Goal: Transaction & Acquisition: Purchase product/service

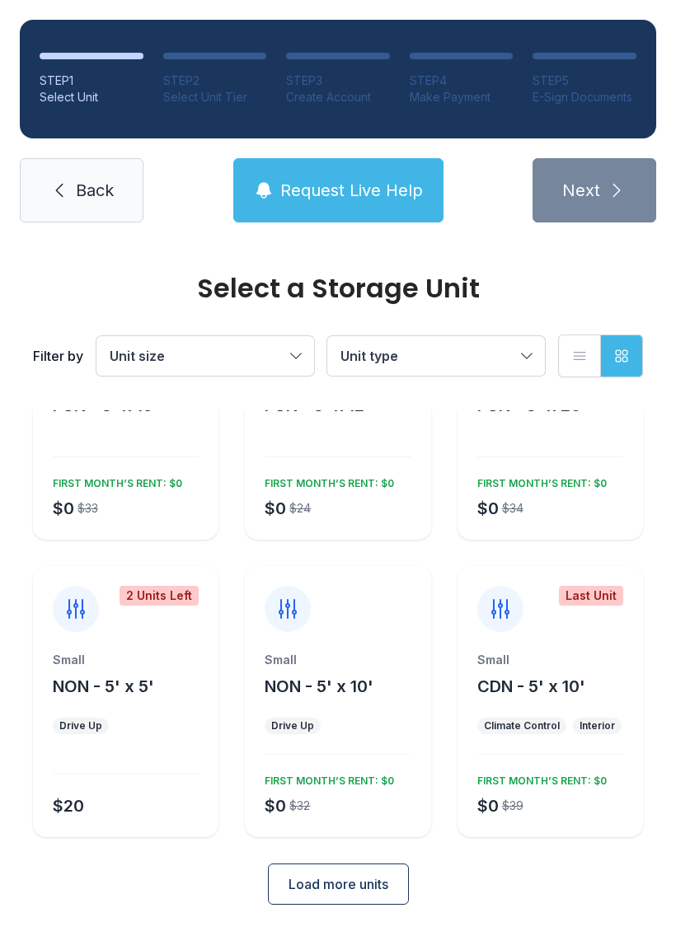
scroll to position [127, 0]
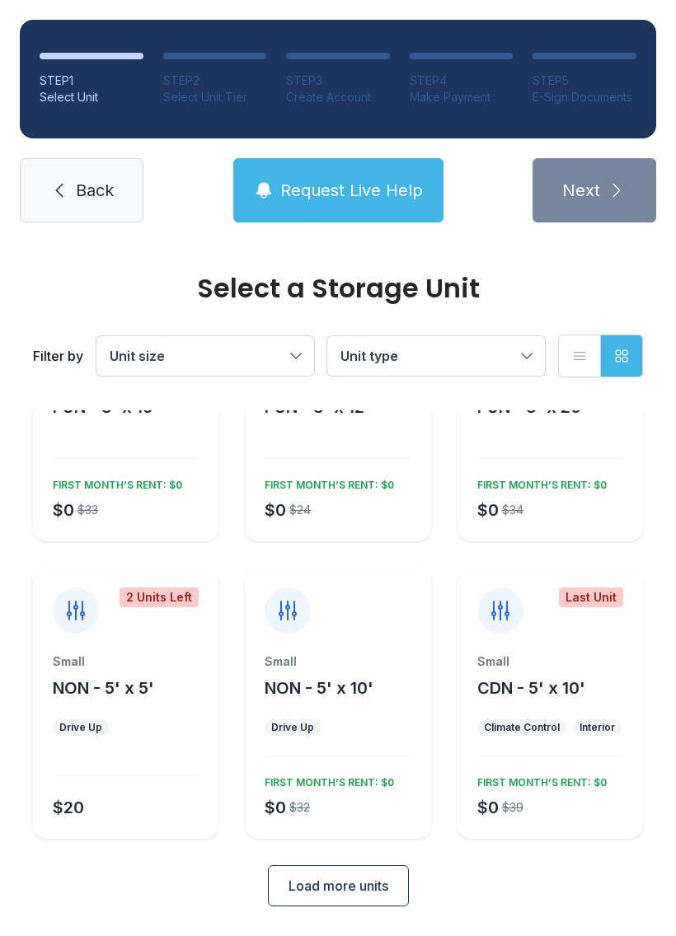
click at [373, 882] on span "Load more units" at bounding box center [338, 886] width 100 height 20
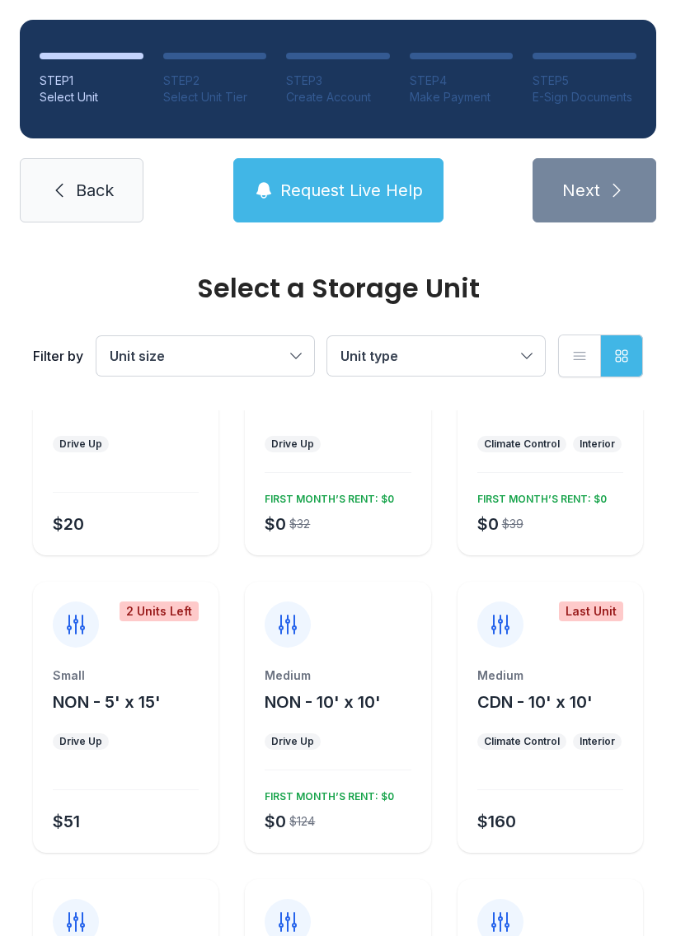
scroll to position [414, 0]
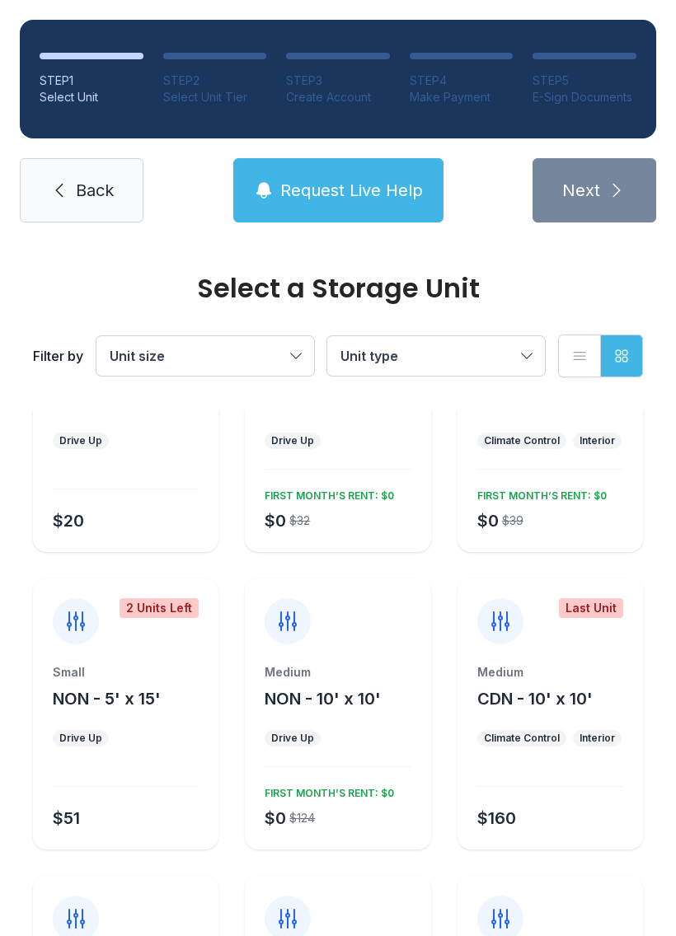
click at [84, 180] on span "Back" at bounding box center [95, 190] width 38 height 23
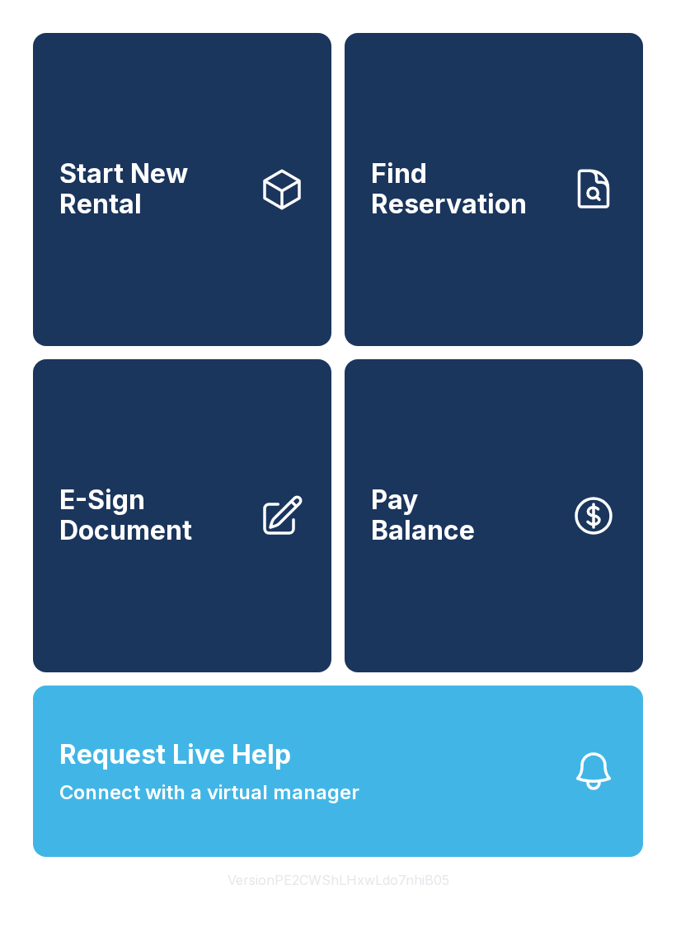
click at [548, 256] on link "Find Reservation" at bounding box center [493, 189] width 298 height 313
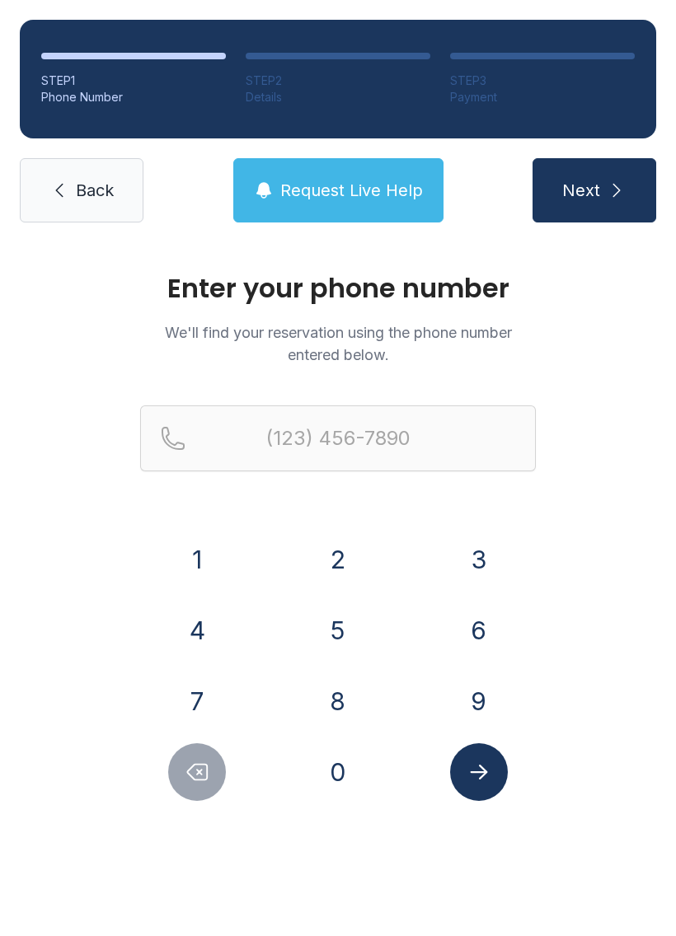
click at [329, 688] on button "8" at bounding box center [338, 701] width 58 height 58
click at [473, 628] on button "6" at bounding box center [479, 631] width 58 height 58
click at [350, 628] on button "5" at bounding box center [338, 631] width 58 height 58
click at [501, 566] on button "3" at bounding box center [479, 560] width 58 height 58
click at [353, 699] on button "8" at bounding box center [338, 701] width 58 height 58
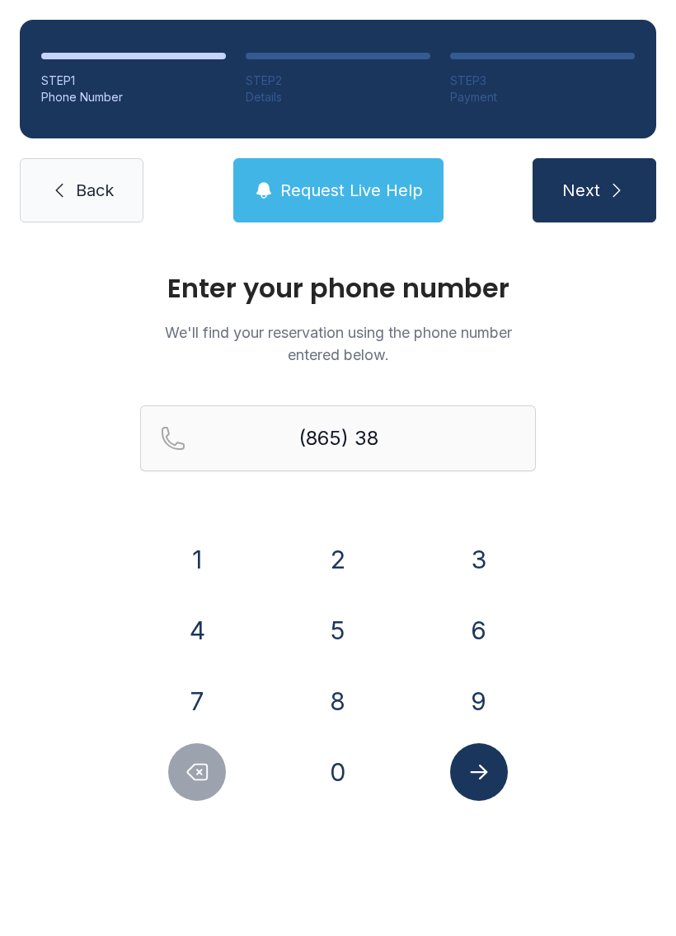
click at [349, 644] on button "5" at bounding box center [338, 631] width 58 height 58
click at [351, 565] on button "2" at bounding box center [338, 560] width 58 height 58
click at [345, 775] on button "0" at bounding box center [338, 772] width 58 height 58
click at [223, 684] on div "7" at bounding box center [197, 701] width 115 height 58
click at [355, 562] on button "2" at bounding box center [338, 560] width 58 height 58
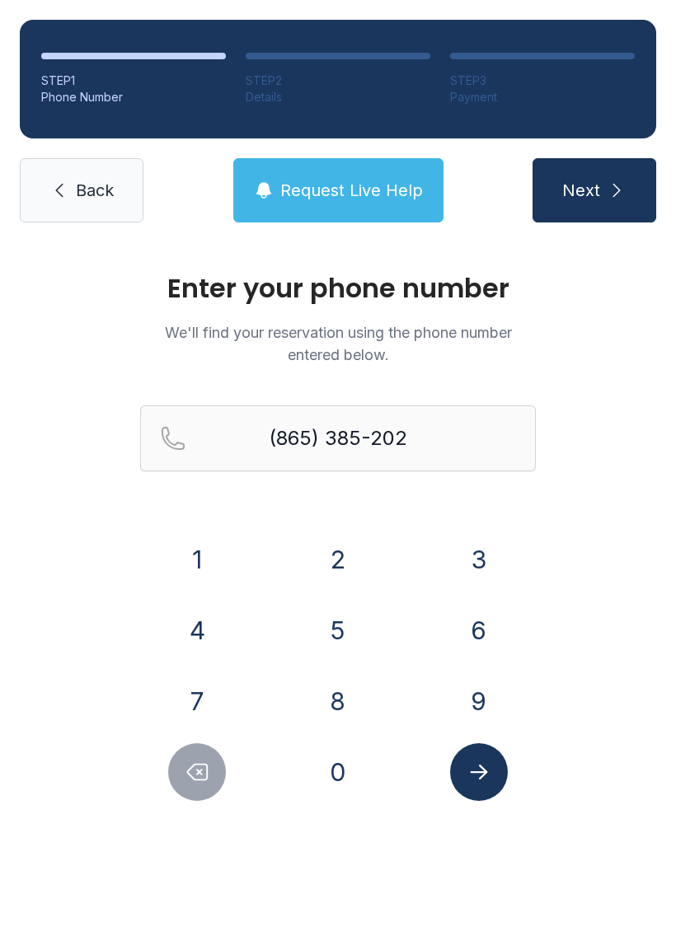
click at [200, 765] on icon "Delete number" at bounding box center [197, 772] width 25 height 25
click at [195, 697] on button "7" at bounding box center [197, 701] width 58 height 58
click at [359, 546] on button "2" at bounding box center [338, 560] width 58 height 58
type input "[PHONE_NUMBER]"
click at [485, 775] on icon "Submit lookup form" at bounding box center [478, 772] width 17 height 15
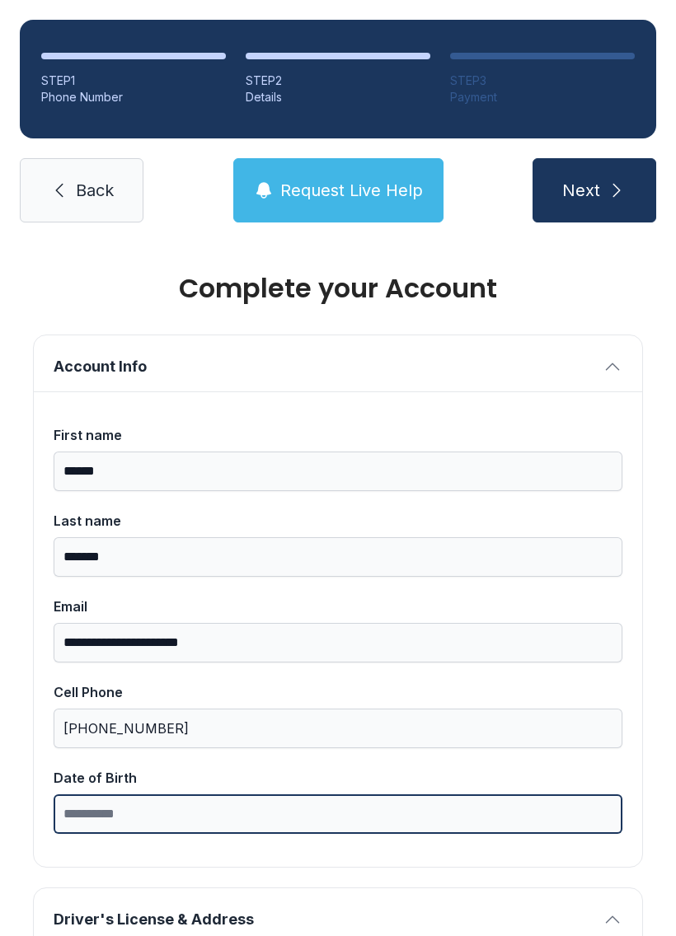
click at [138, 818] on input "Date of Birth" at bounding box center [338, 814] width 569 height 40
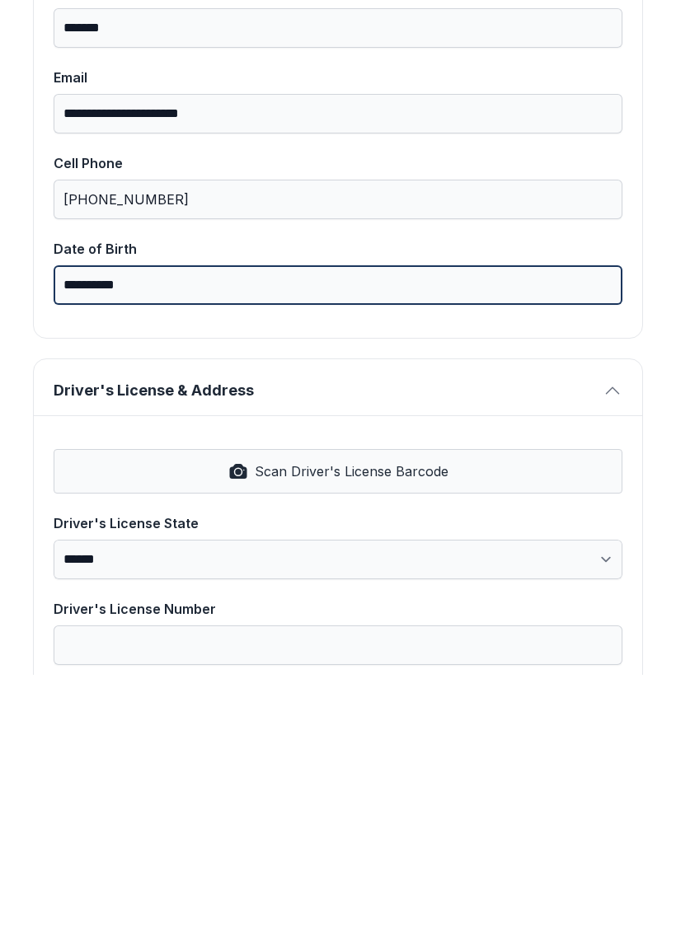
scroll to position [298, 0]
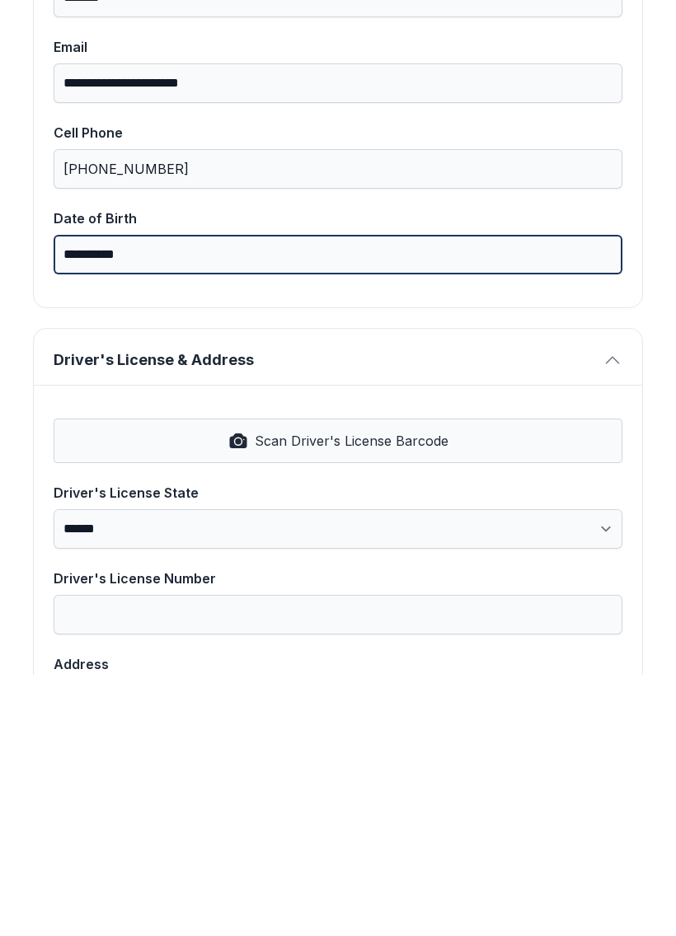
type input "**********"
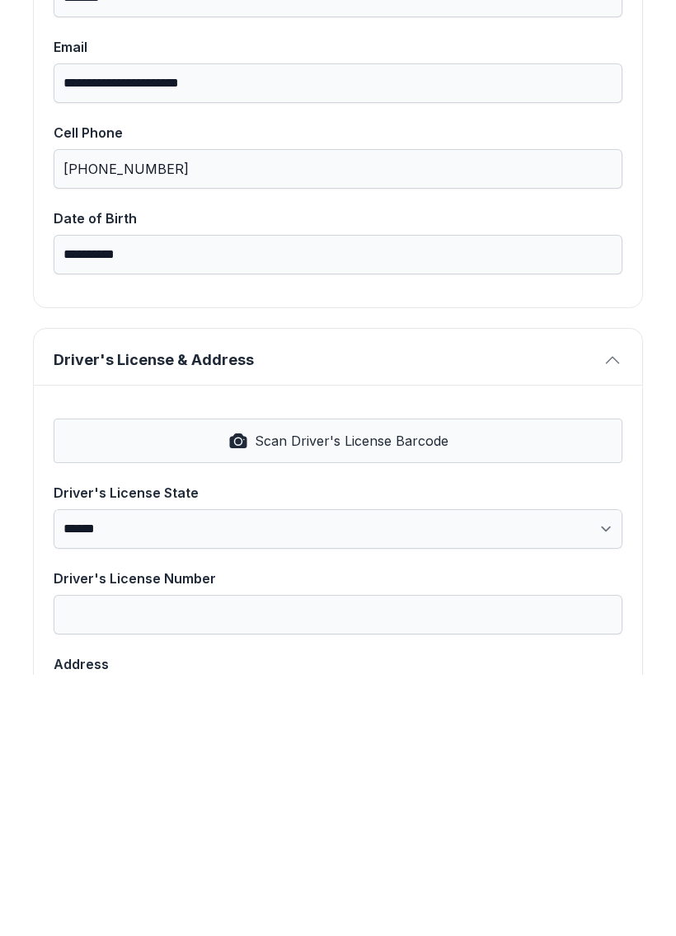
click at [440, 680] on button "Scan Driver's License Barcode" at bounding box center [338, 702] width 569 height 44
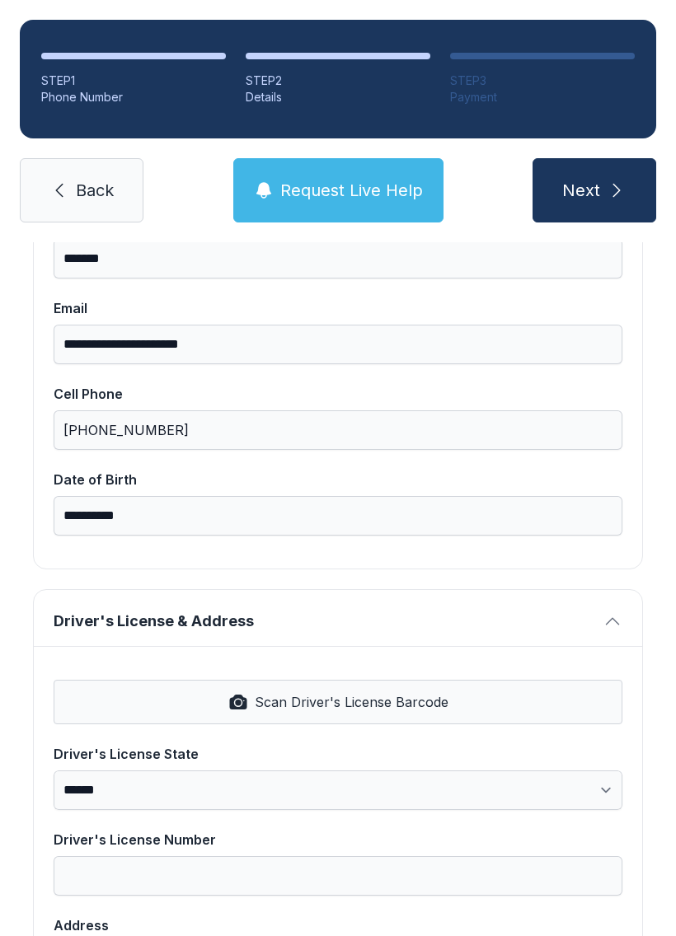
select select "**"
type input "*********"
type input "**********"
type input "*********"
select select "**"
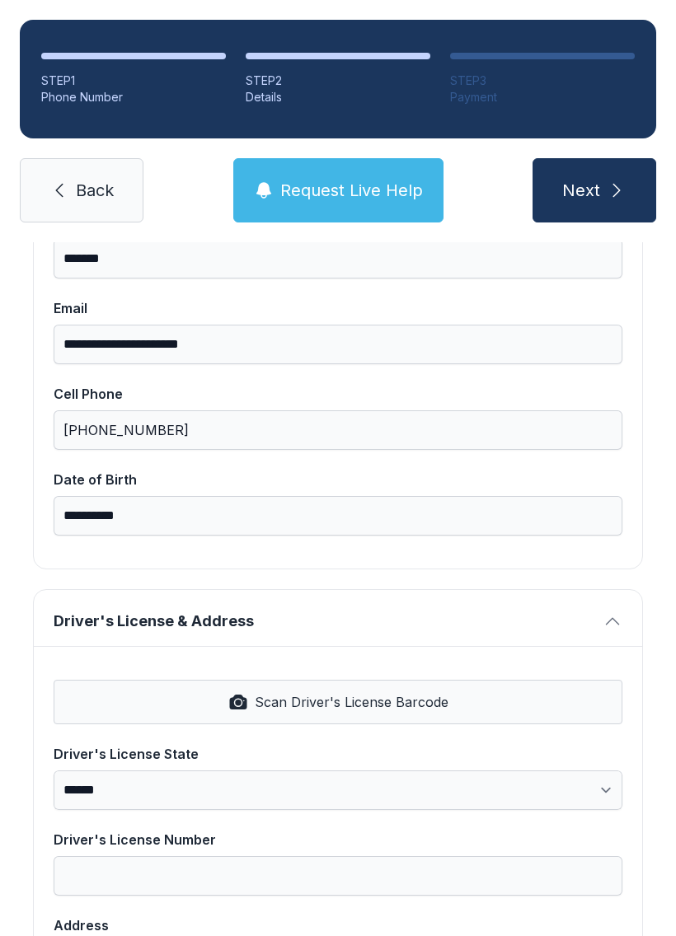
type input "*****"
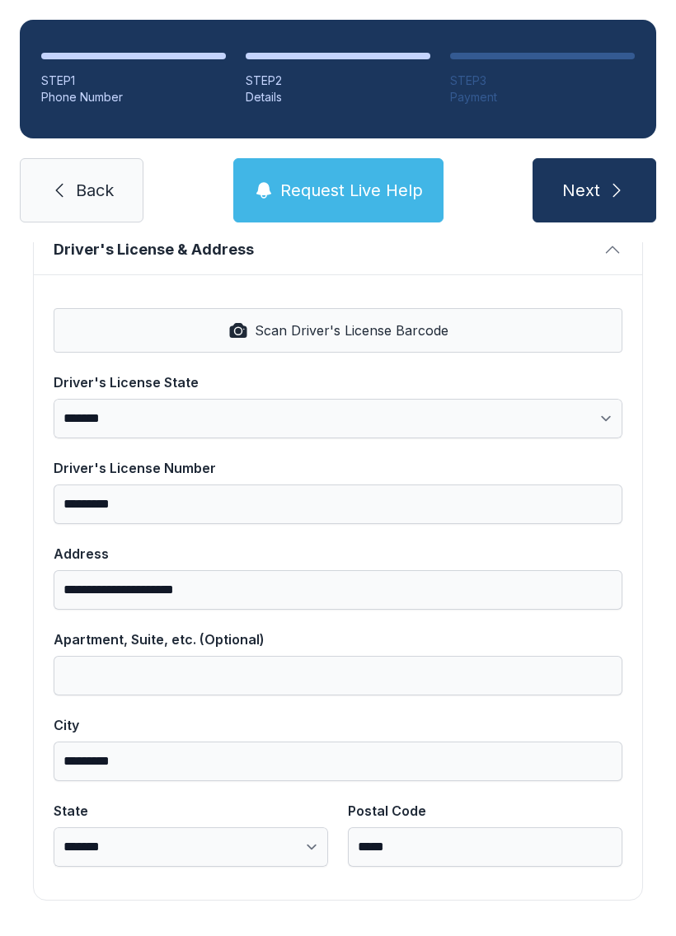
scroll to position [628, 0]
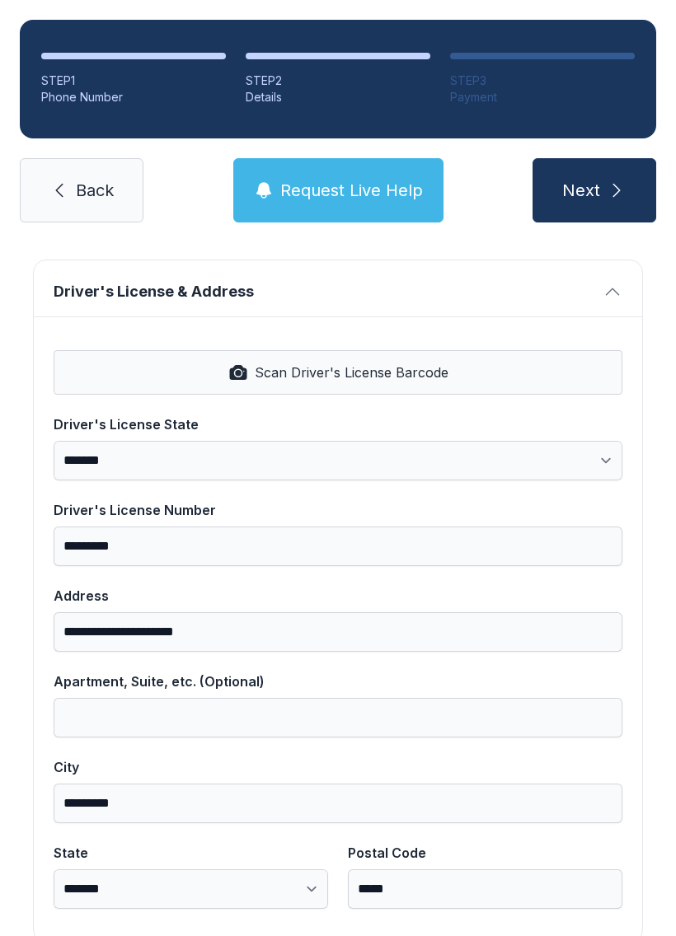
click at [619, 180] on icon "submit" at bounding box center [616, 190] width 20 height 20
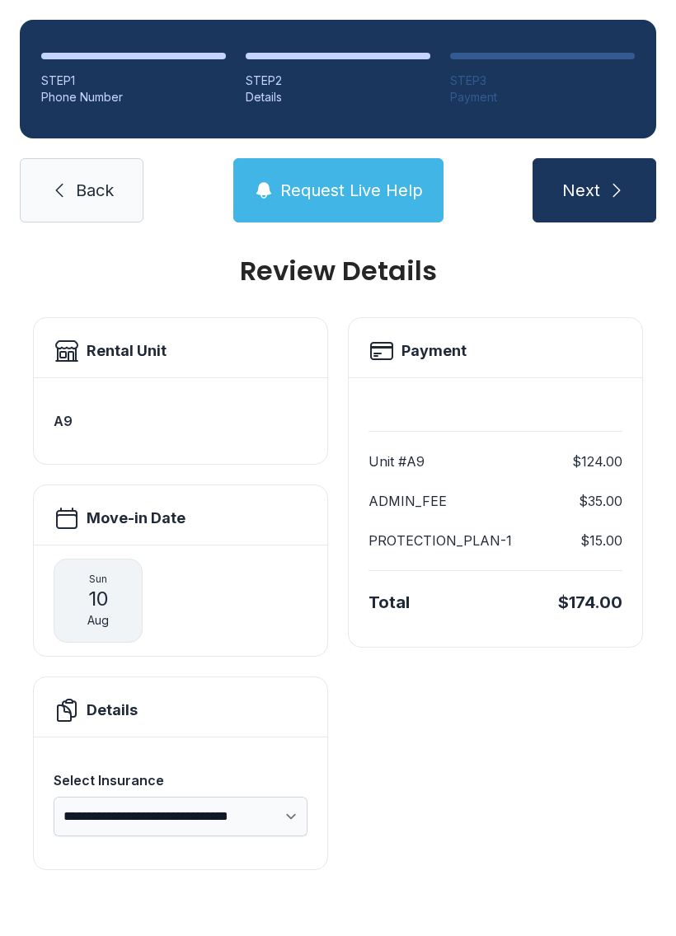
scroll to position [0, 0]
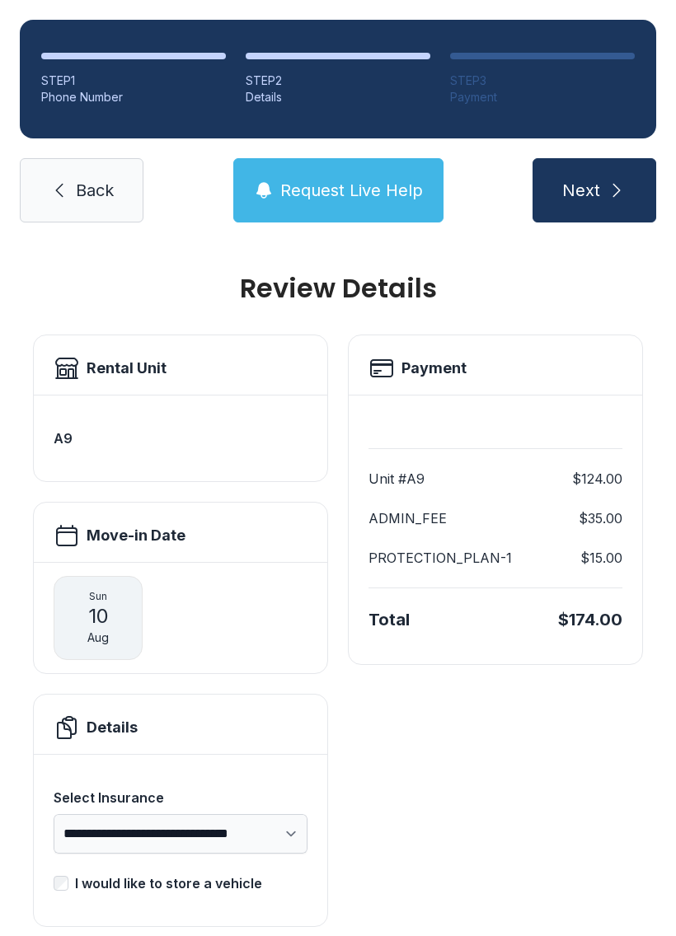
click at [81, 158] on link "Back" at bounding box center [82, 190] width 124 height 64
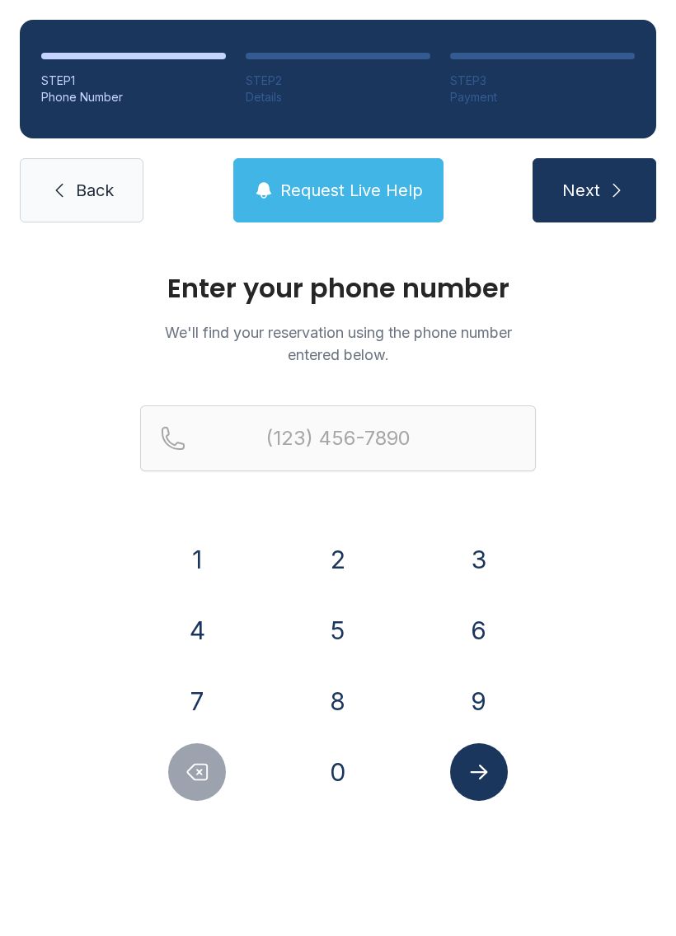
click at [66, 195] on icon at bounding box center [59, 190] width 20 height 20
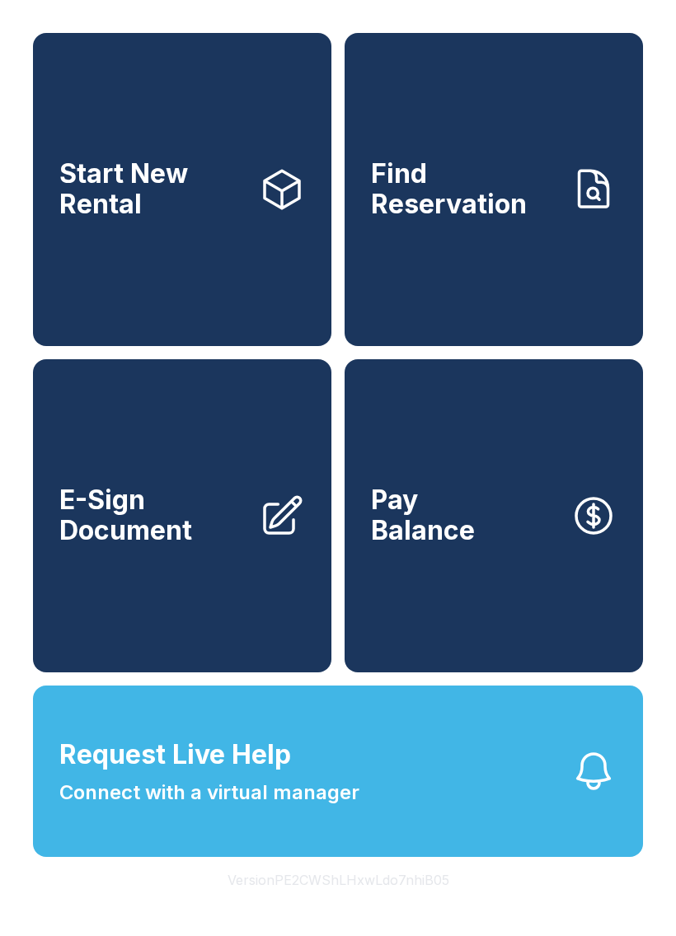
click at [535, 175] on span "Find Reservation" at bounding box center [464, 189] width 186 height 60
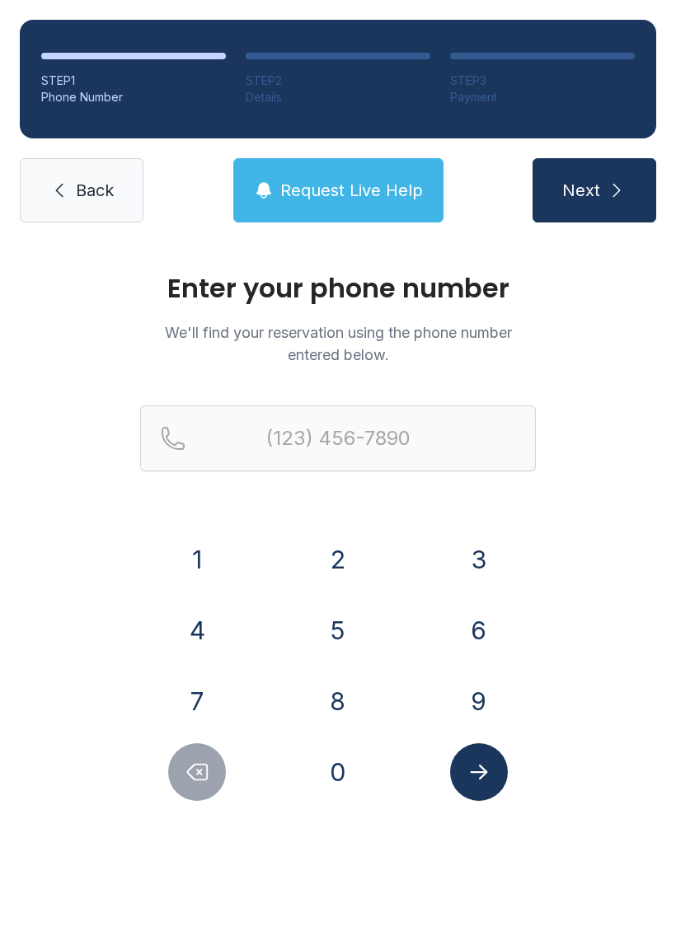
click at [353, 695] on button "8" at bounding box center [338, 701] width 58 height 58
click at [491, 625] on button "6" at bounding box center [479, 631] width 58 height 58
click at [328, 630] on button "5" at bounding box center [338, 631] width 58 height 58
click at [479, 560] on button "3" at bounding box center [479, 560] width 58 height 58
click at [350, 713] on button "8" at bounding box center [338, 701] width 58 height 58
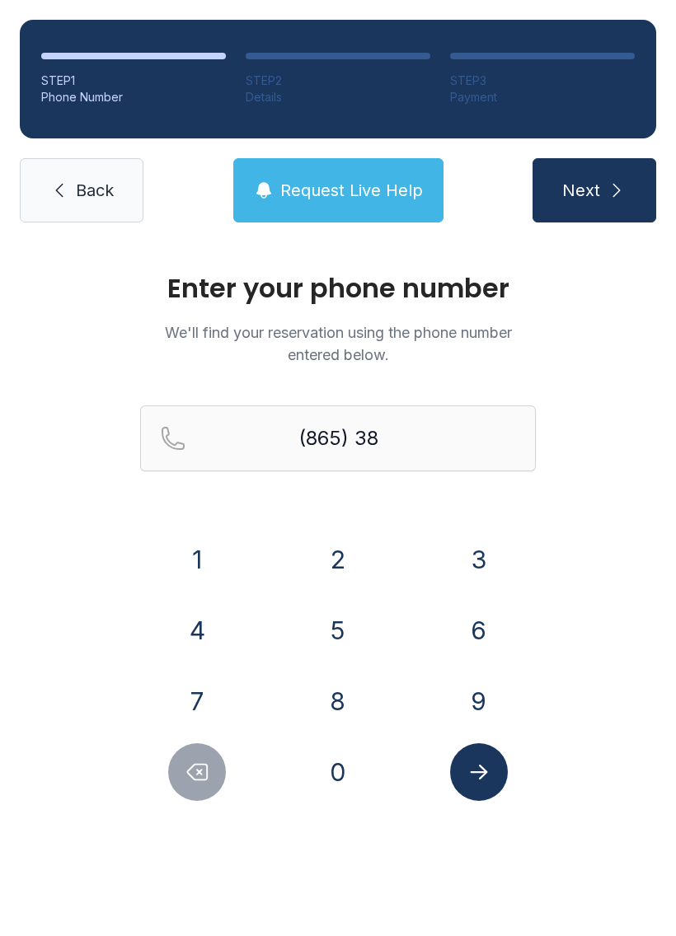
click at [349, 625] on button "5" at bounding box center [338, 631] width 58 height 58
click at [352, 541] on button "2" at bounding box center [338, 560] width 58 height 58
click at [344, 773] on button "0" at bounding box center [338, 772] width 58 height 58
click at [216, 700] on button "7" at bounding box center [197, 701] width 58 height 58
click at [342, 559] on button "2" at bounding box center [338, 560] width 58 height 58
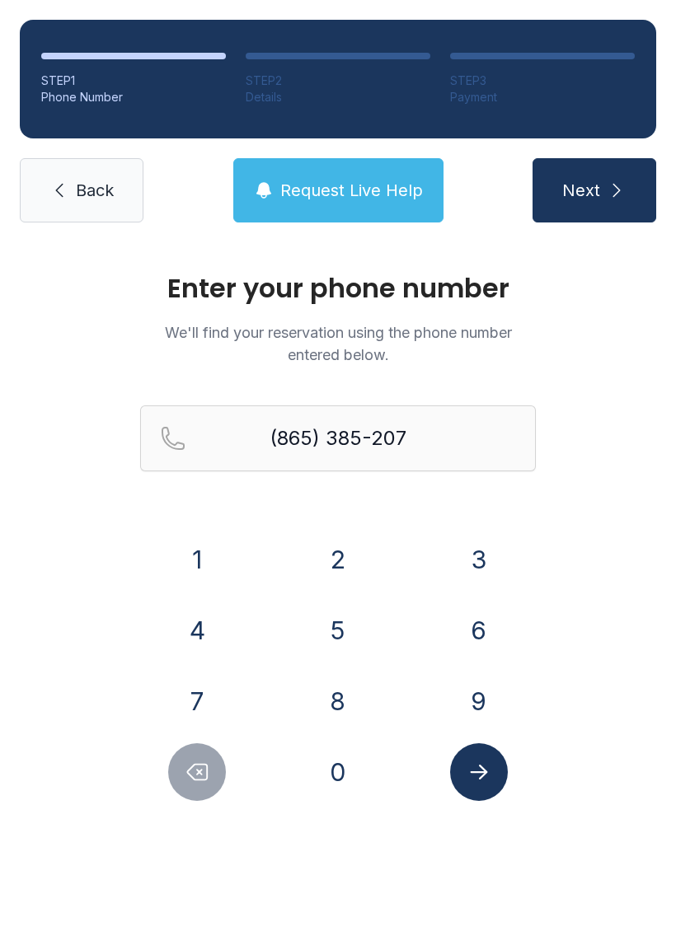
type input "[PHONE_NUMBER]"
click at [617, 185] on icon "submit" at bounding box center [616, 190] width 20 height 20
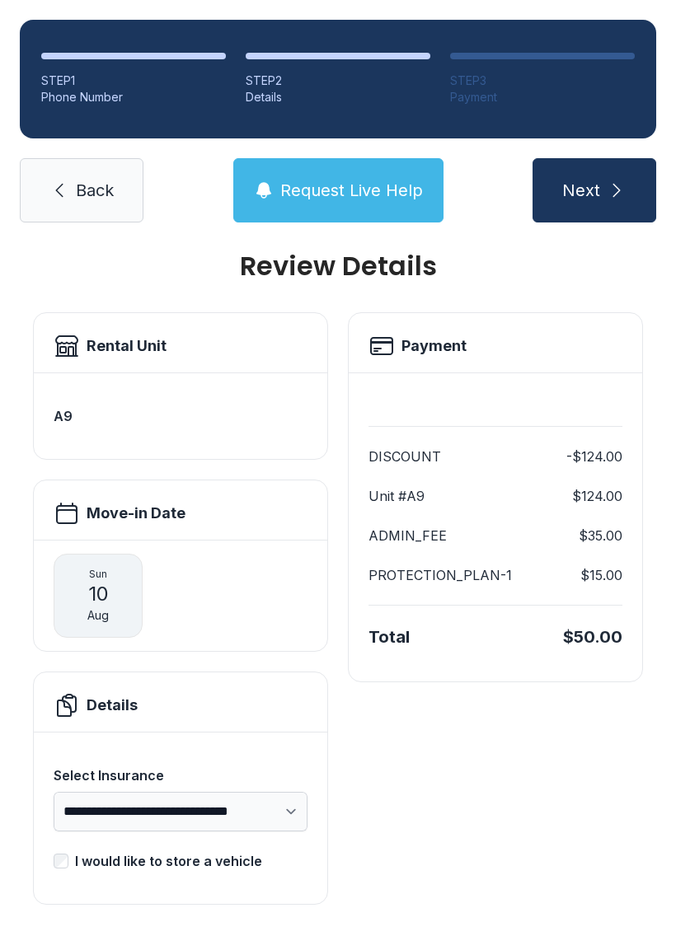
scroll to position [21, 0]
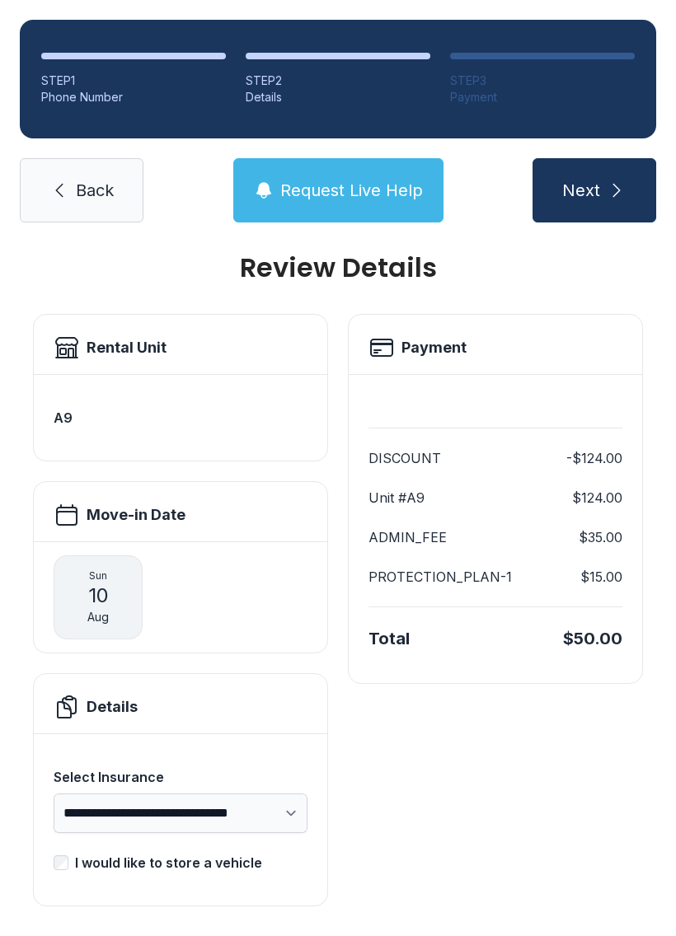
click at [629, 154] on div "STEP 1 Phone Number STEP 2 Details STEP 3 Payment Back Request Live Help Next" at bounding box center [338, 121] width 676 height 242
click at [587, 190] on span "Next" at bounding box center [581, 190] width 38 height 23
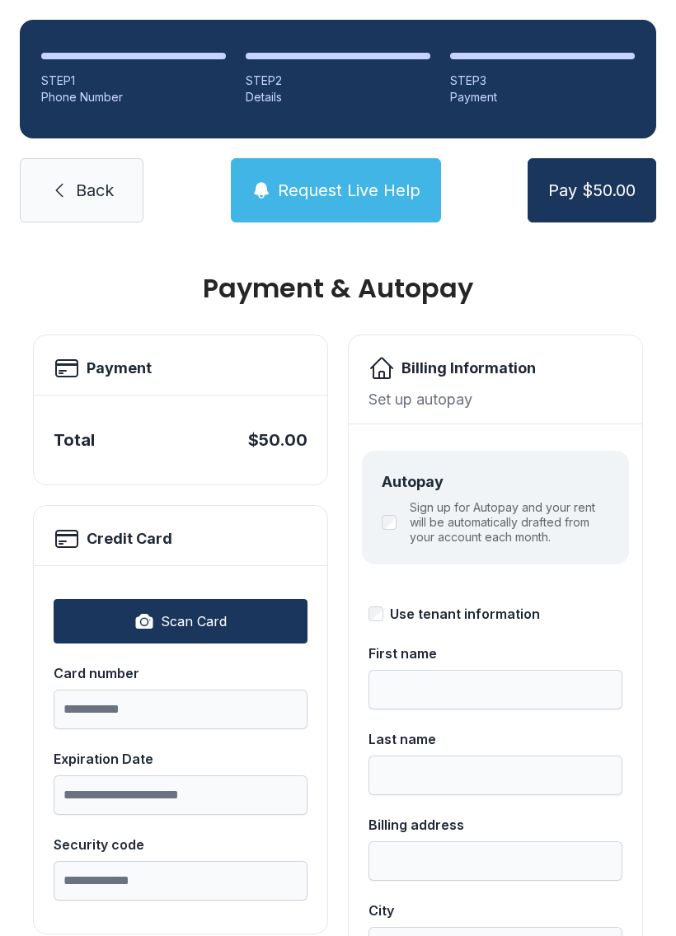
click at [246, 617] on button "Scan Card" at bounding box center [181, 621] width 254 height 44
click at [169, 710] on input "Card number" at bounding box center [181, 710] width 254 height 40
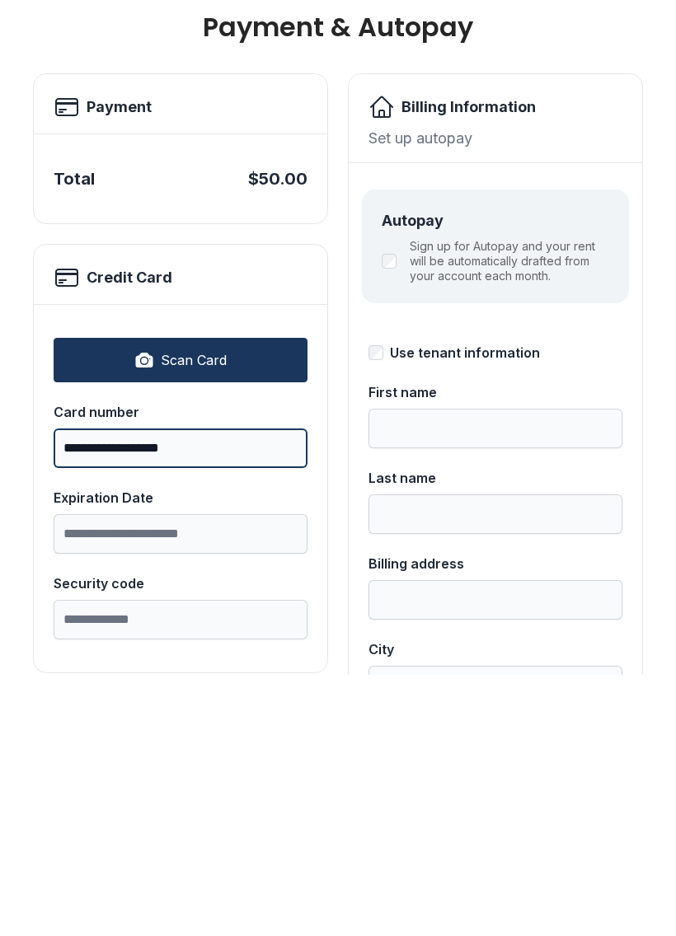
type input "**********"
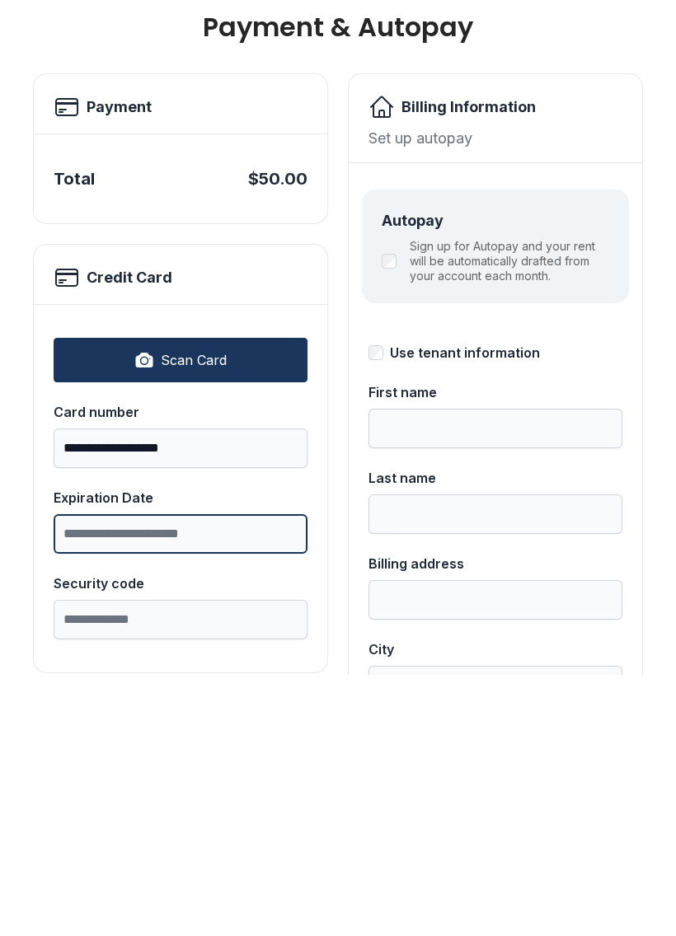
click at [215, 775] on input "Expiration Date" at bounding box center [181, 795] width 254 height 40
type input "*****"
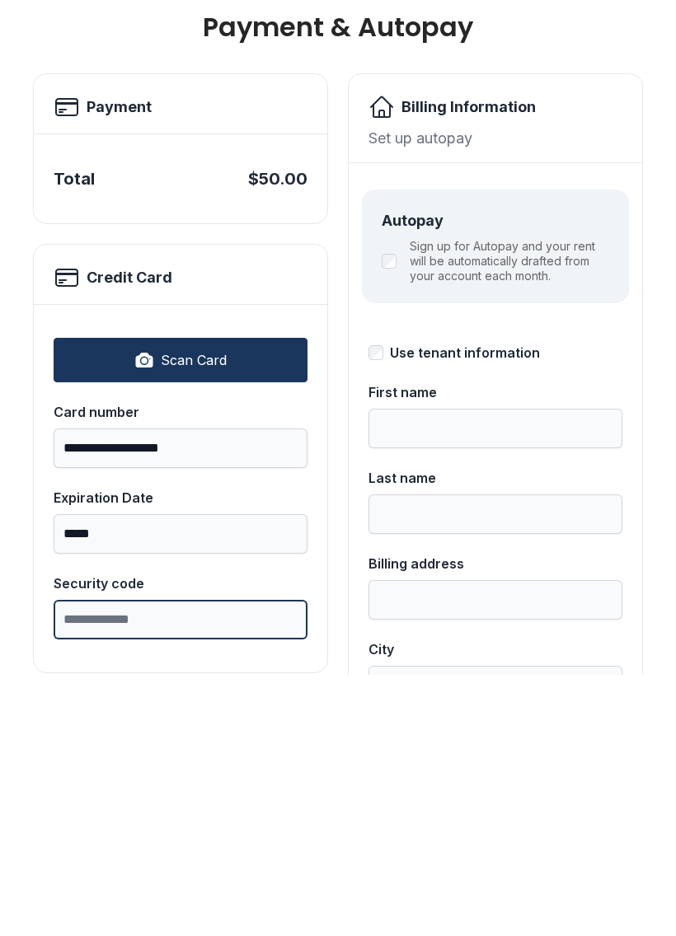
click at [204, 861] on input "Security code" at bounding box center [181, 881] width 254 height 40
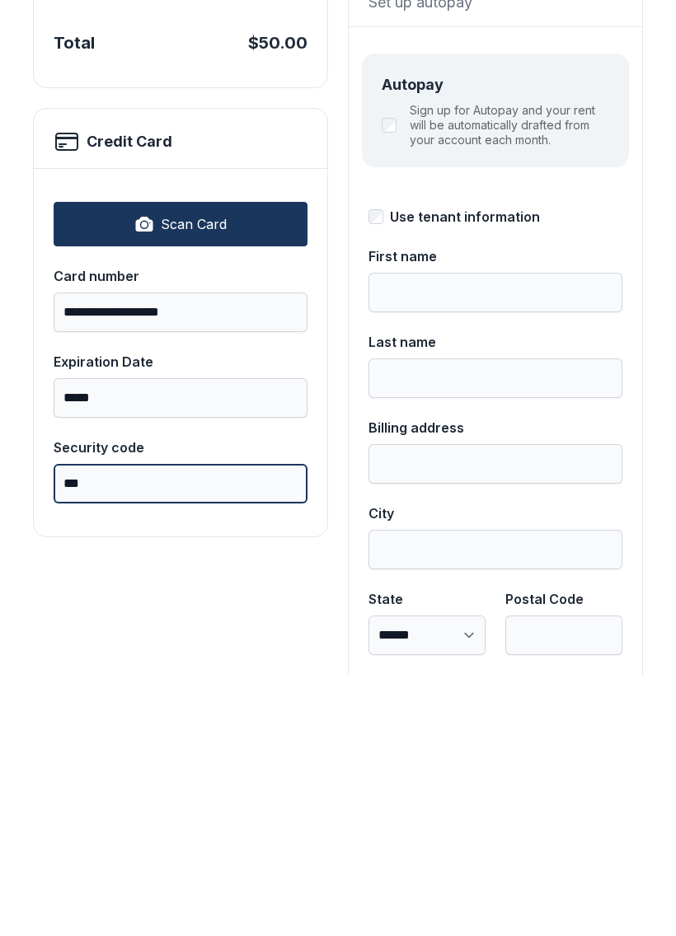
scroll to position [135, 0]
type input "***"
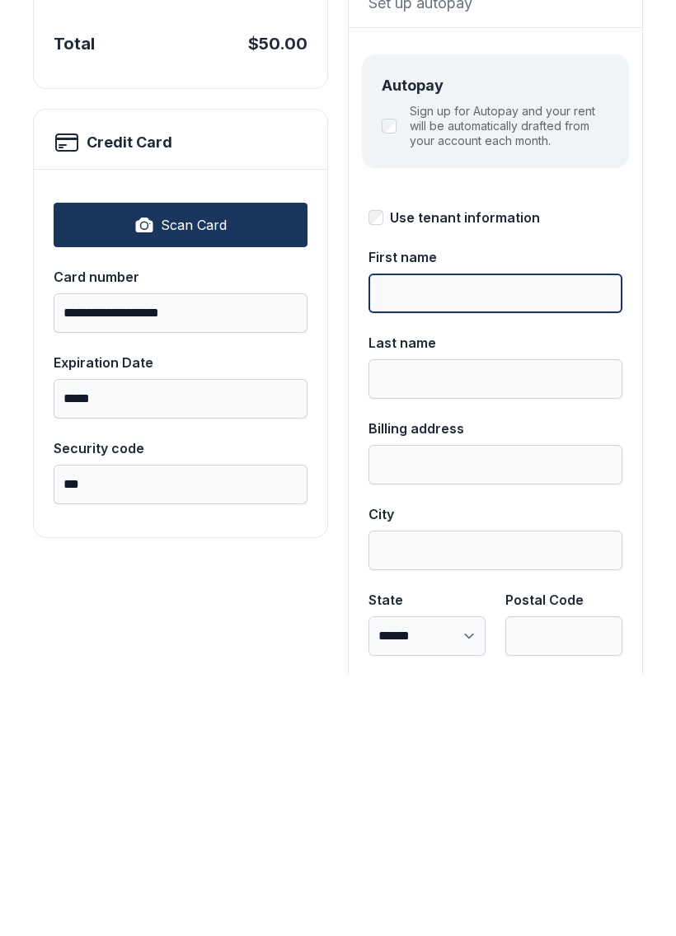
click at [531, 535] on input "First name" at bounding box center [495, 555] width 254 height 40
type input "******"
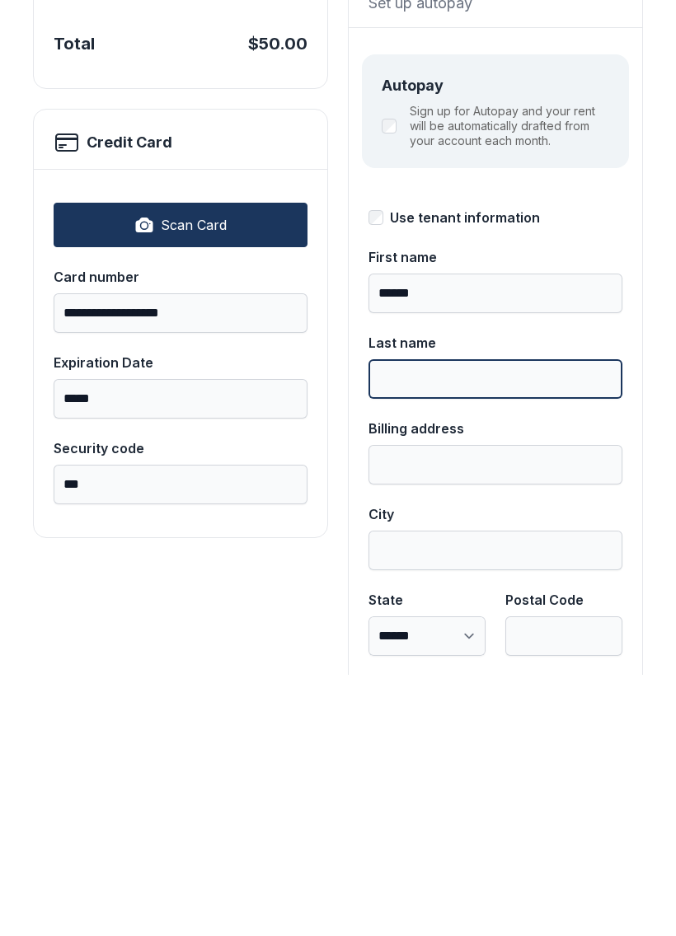
click at [533, 620] on input "Last name" at bounding box center [495, 640] width 254 height 40
type input "*******"
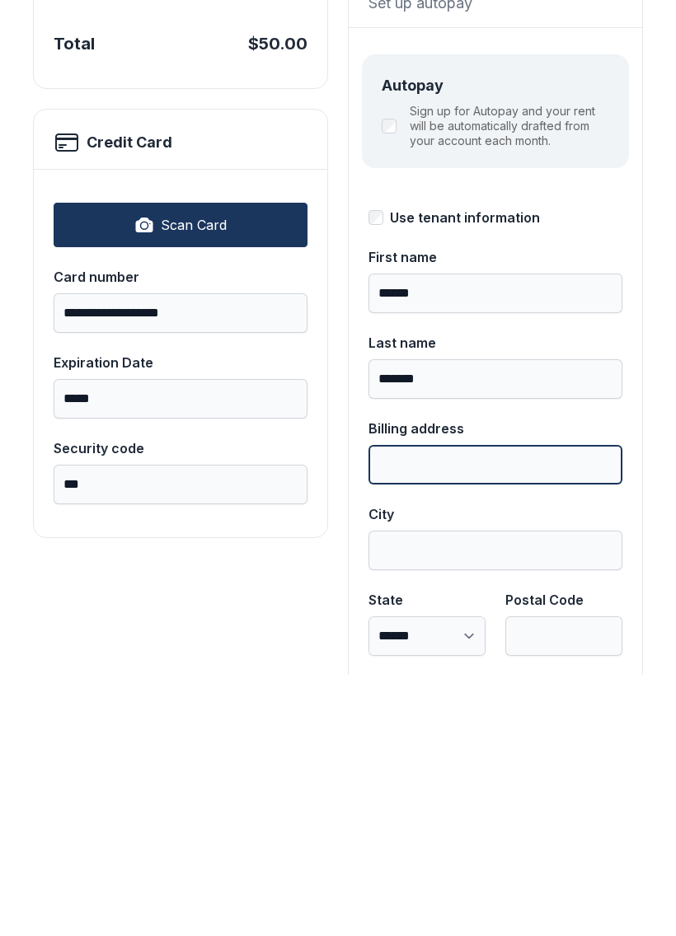
click at [503, 706] on input "Billing address" at bounding box center [495, 726] width 254 height 40
type input "**********"
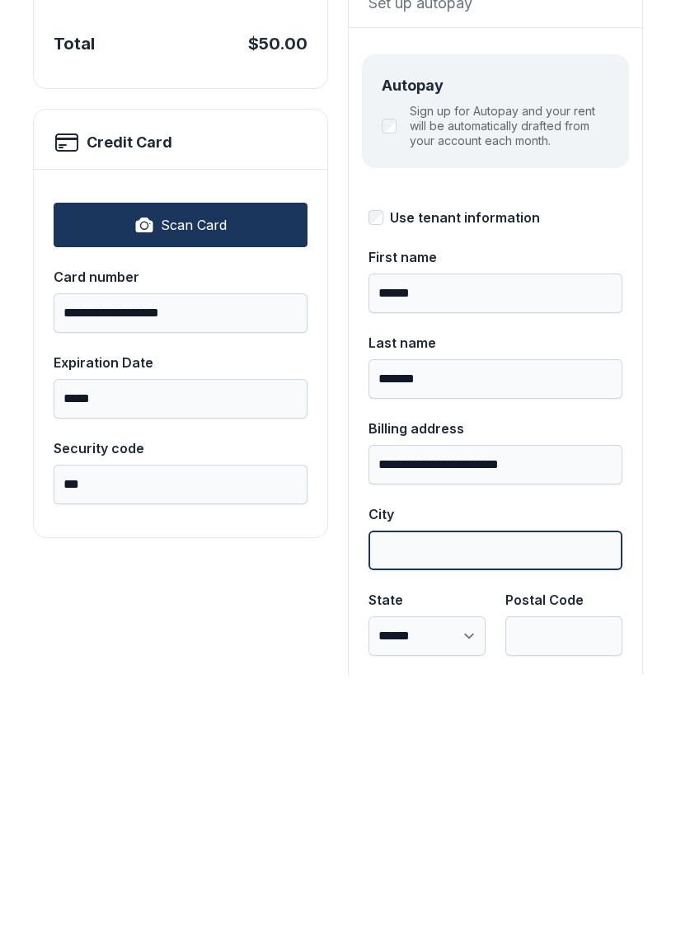
click at [531, 792] on input "City" at bounding box center [495, 812] width 254 height 40
type input "*********"
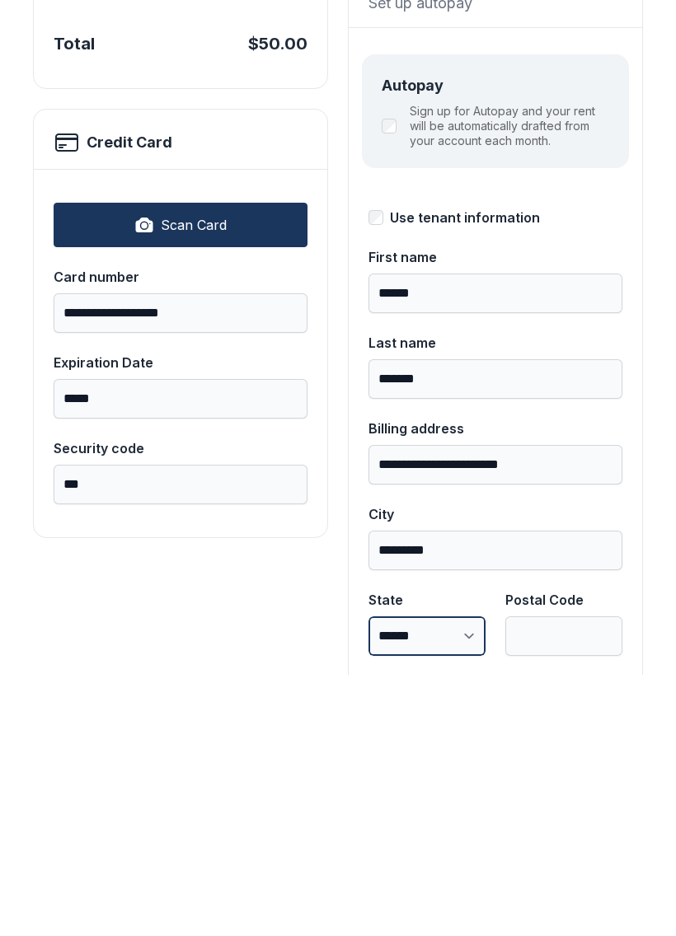
click at [452, 878] on select "**********" at bounding box center [426, 898] width 117 height 40
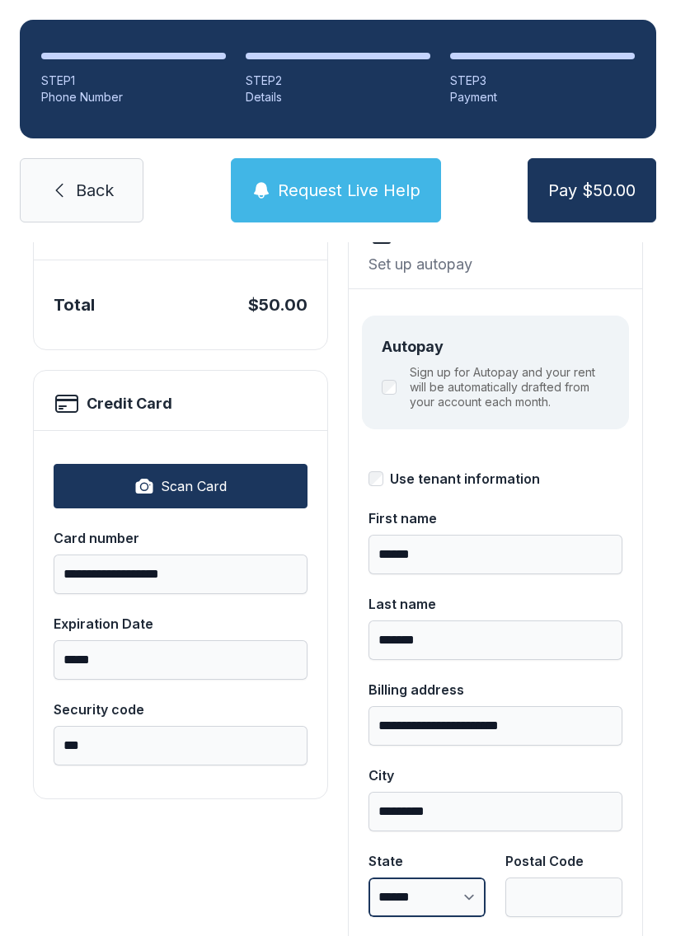
select select "**"
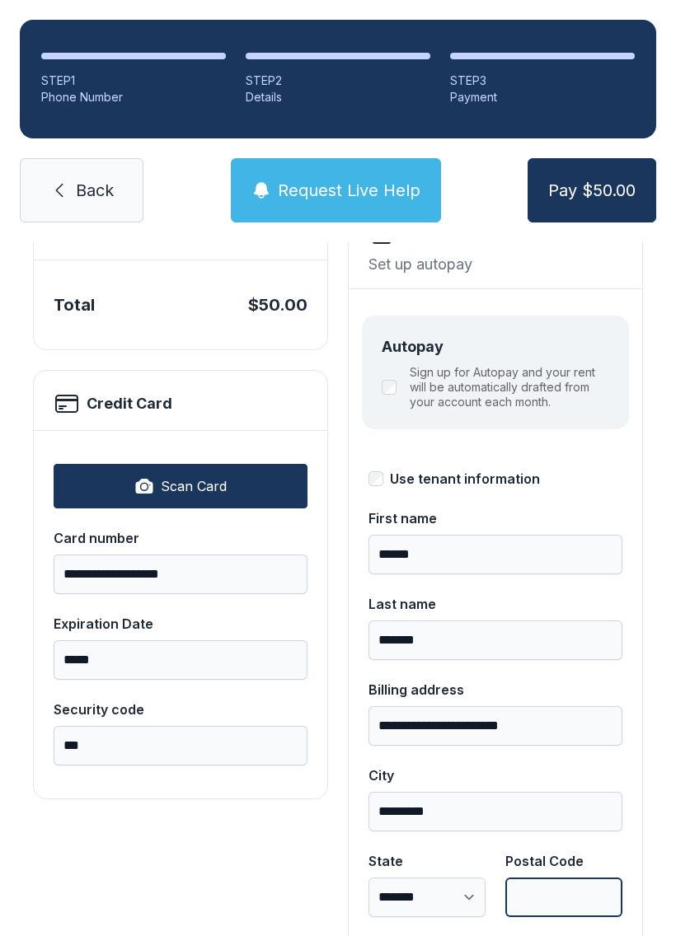
click at [591, 878] on input "Postal Code" at bounding box center [563, 898] width 117 height 40
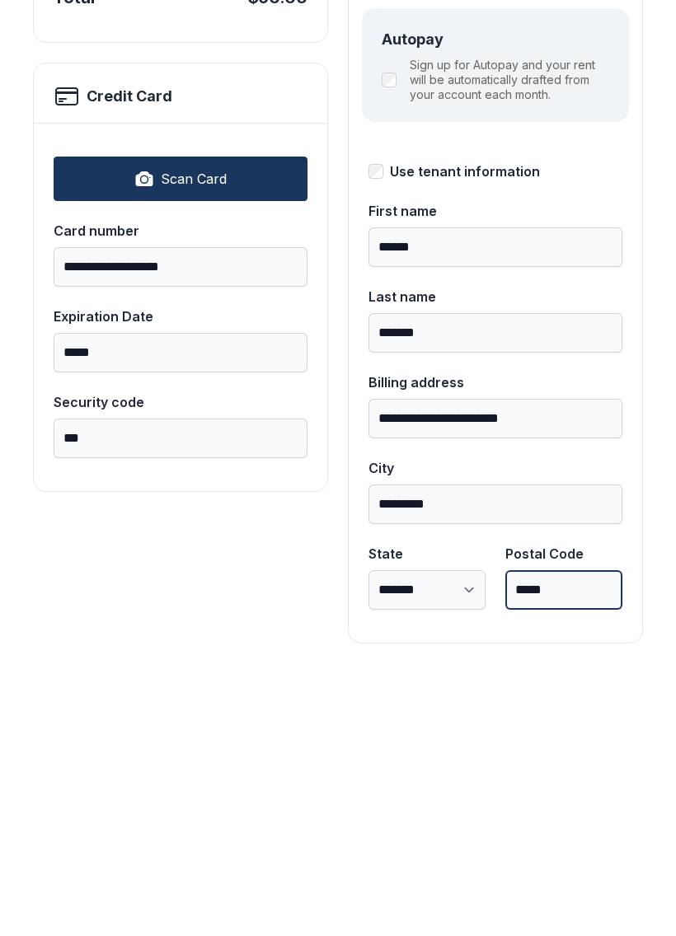
scroll to position [180, 0]
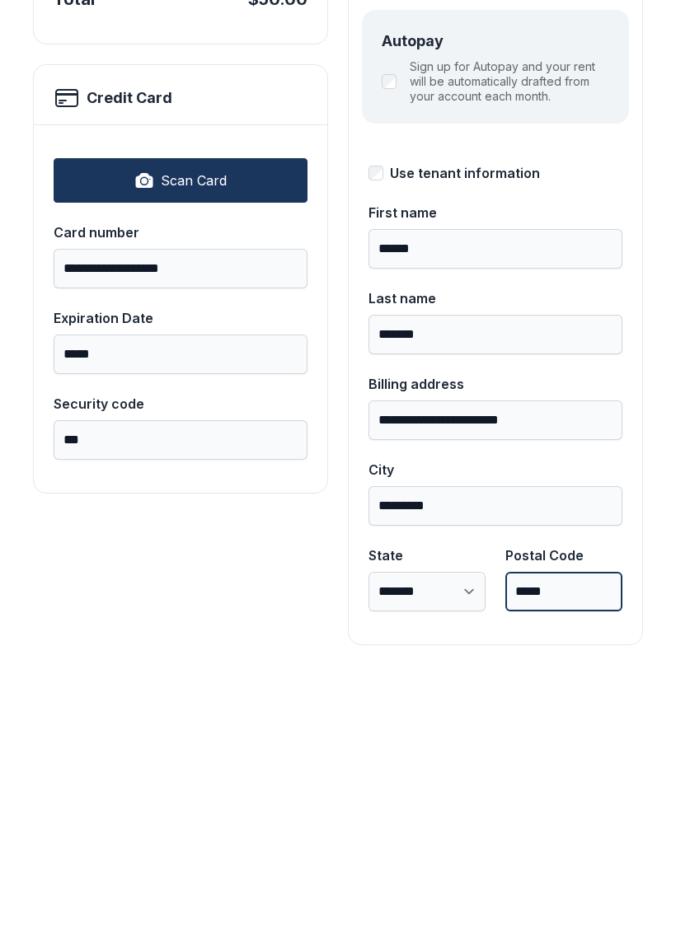
type input "*****"
click at [591, 158] on button "Pay $50.00" at bounding box center [591, 190] width 129 height 64
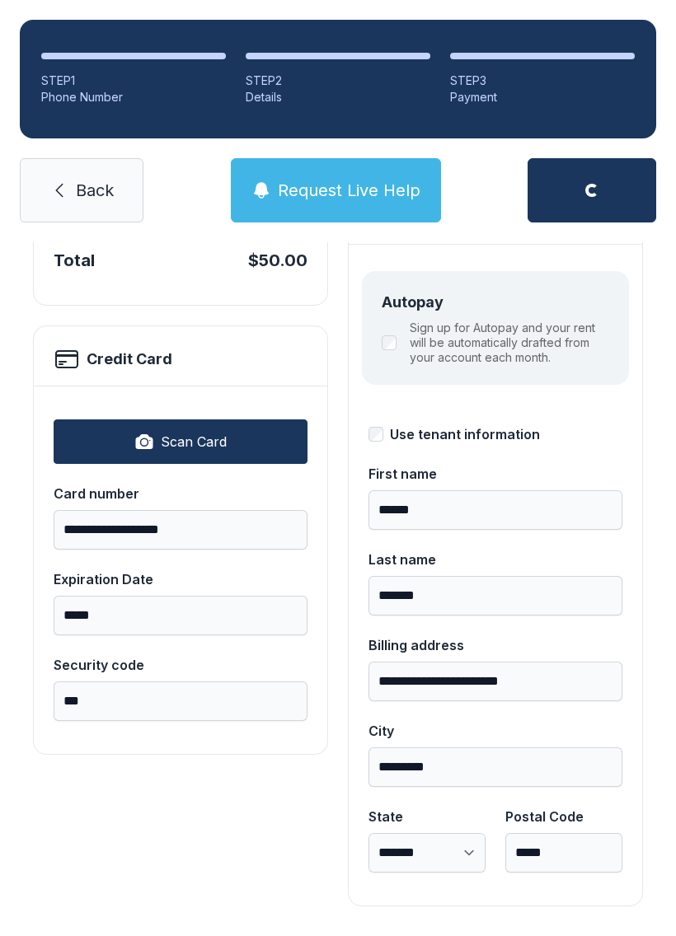
click at [654, 481] on div "**********" at bounding box center [338, 518] width 676 height 910
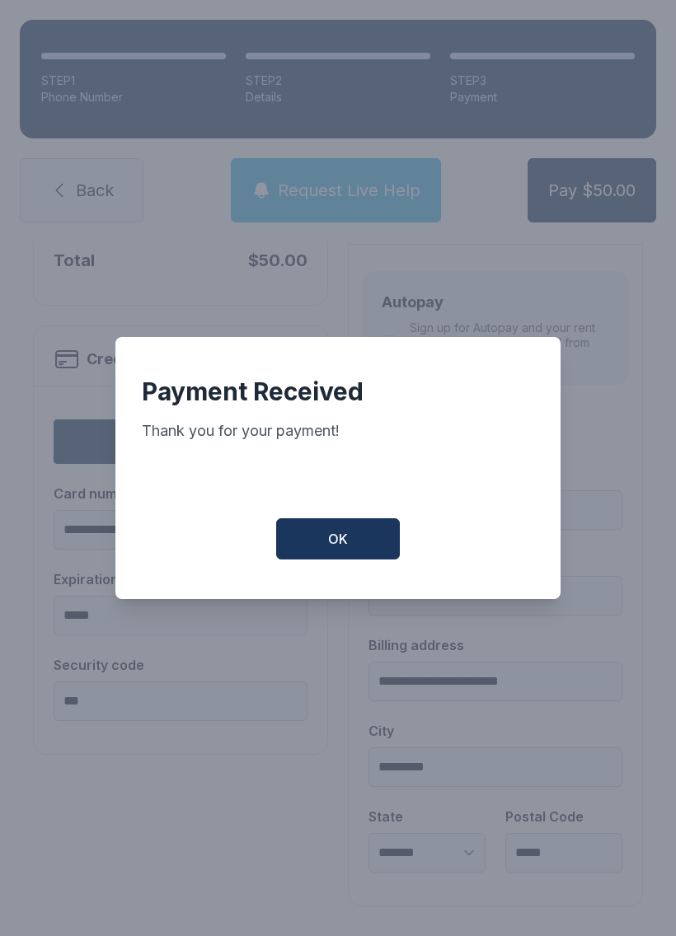
click at [320, 532] on button "OK" at bounding box center [338, 538] width 124 height 41
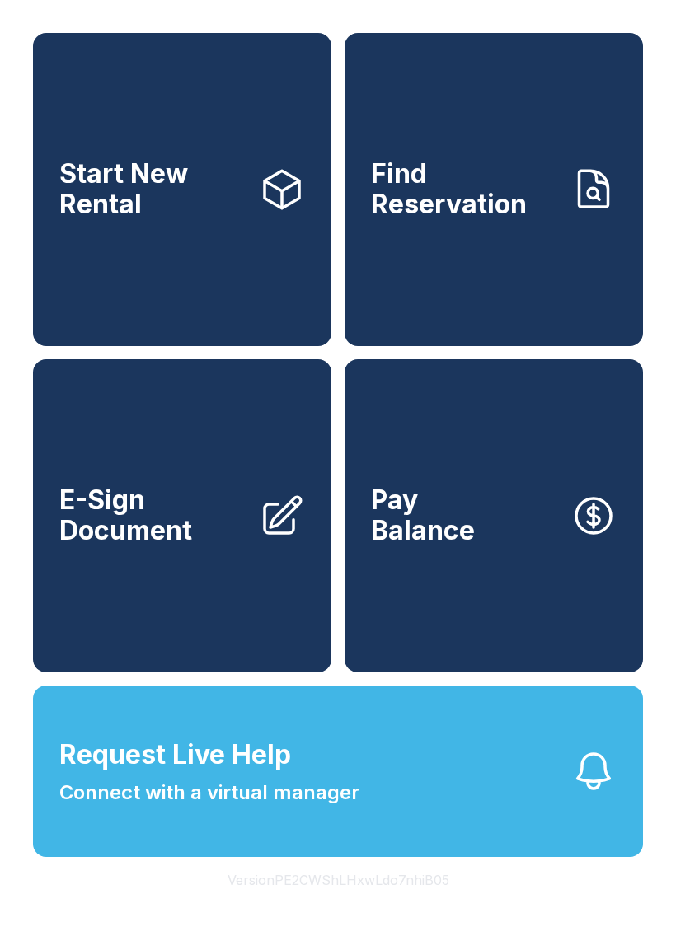
click at [564, 205] on link "Find Reservation" at bounding box center [493, 189] width 298 height 313
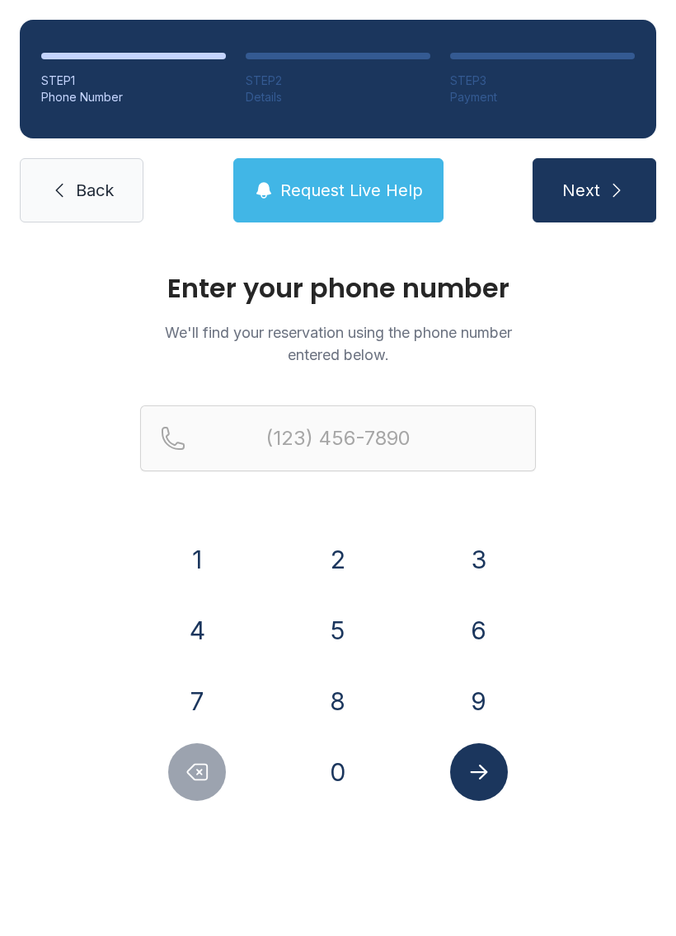
click at [339, 681] on button "8" at bounding box center [338, 701] width 58 height 58
click at [473, 619] on button "6" at bounding box center [479, 631] width 58 height 58
click at [347, 630] on button "5" at bounding box center [338, 631] width 58 height 58
click at [481, 548] on button "3" at bounding box center [479, 560] width 58 height 58
click at [335, 712] on button "8" at bounding box center [338, 701] width 58 height 58
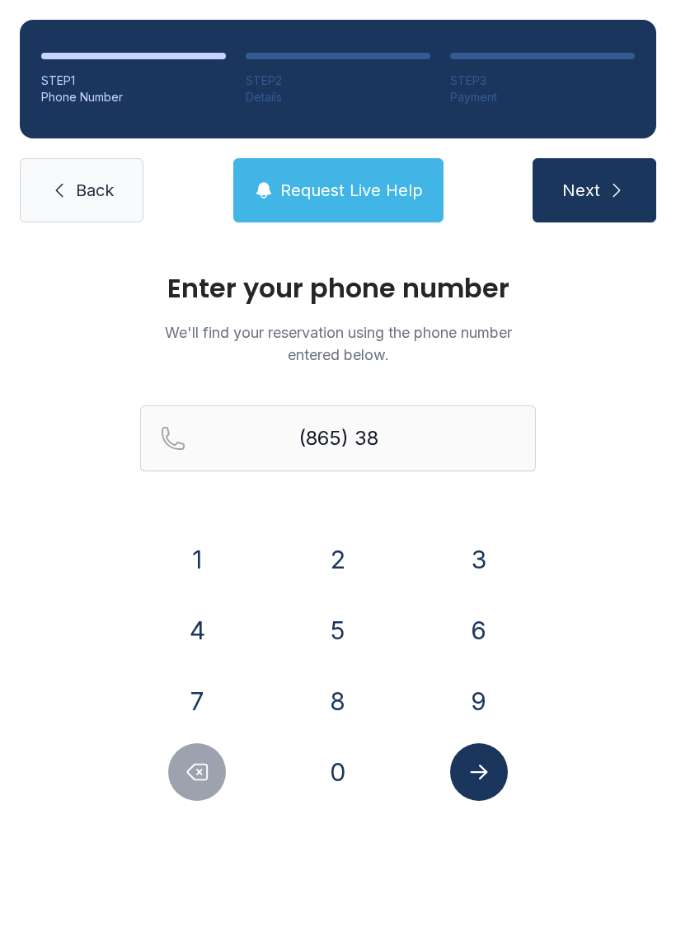
click at [343, 631] on button "5" at bounding box center [338, 631] width 58 height 58
click at [360, 552] on button "2" at bounding box center [338, 560] width 58 height 58
click at [349, 755] on button "0" at bounding box center [338, 772] width 58 height 58
click at [218, 682] on button "7" at bounding box center [197, 701] width 58 height 58
click at [341, 562] on button "2" at bounding box center [338, 560] width 58 height 58
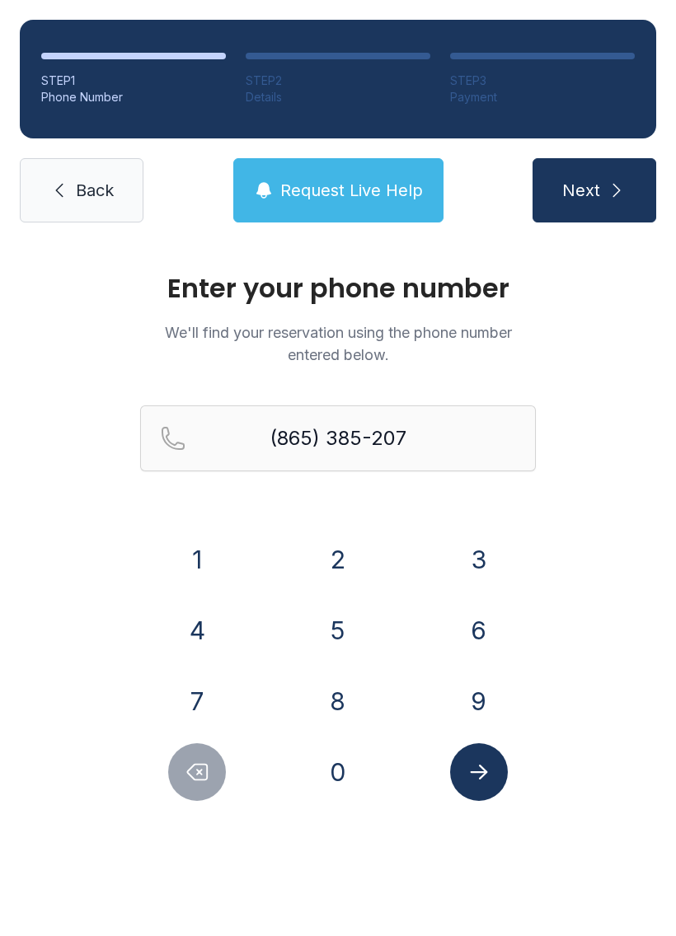
type input "[PHONE_NUMBER]"
click at [607, 199] on icon "submit" at bounding box center [616, 190] width 20 height 20
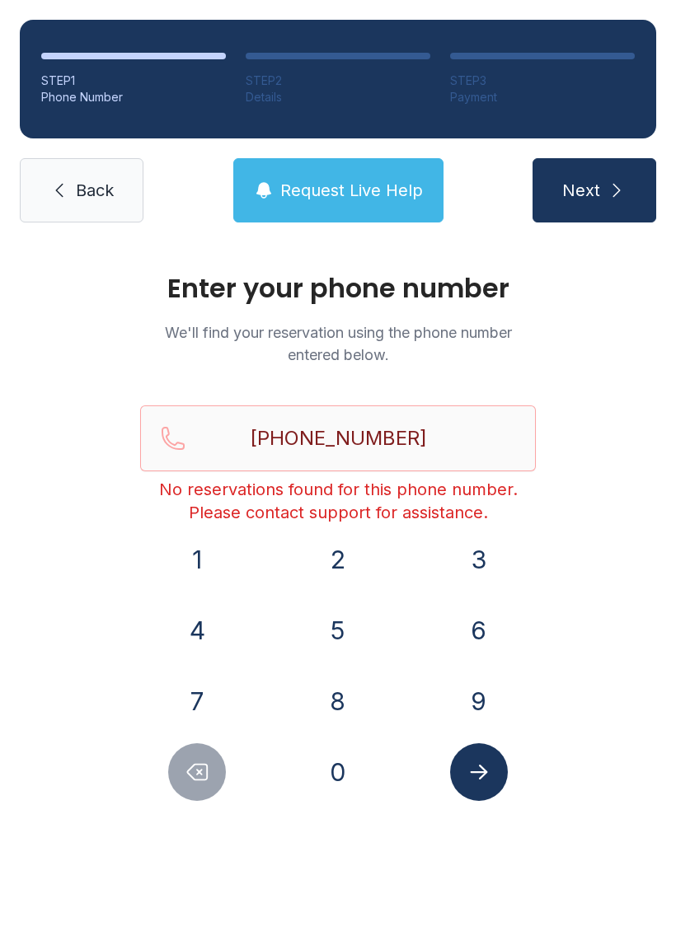
click at [83, 193] on span "Back" at bounding box center [95, 190] width 38 height 23
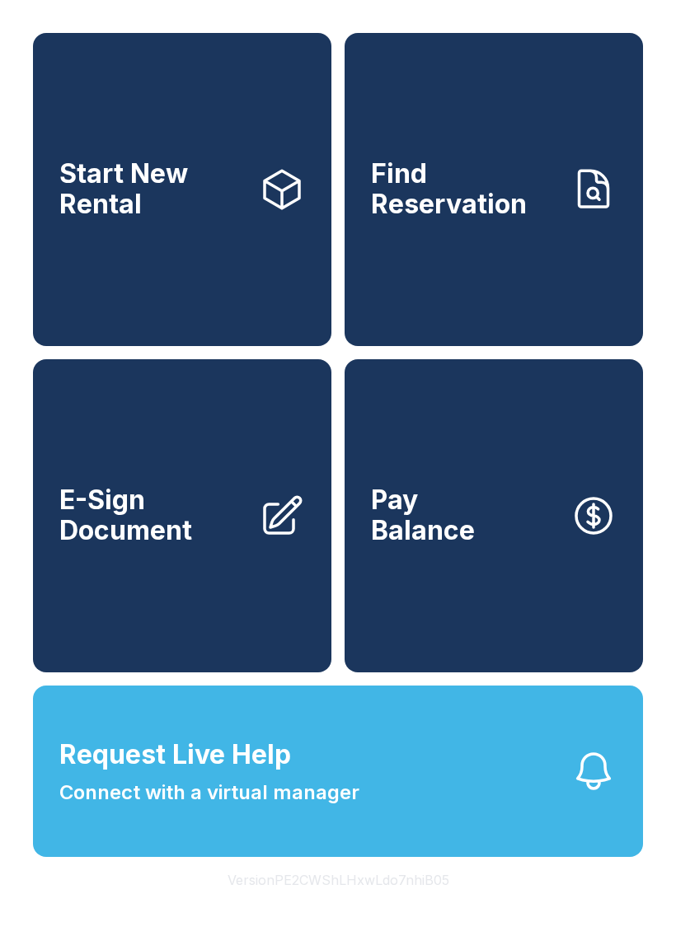
click at [185, 580] on link "E-Sign Document" at bounding box center [182, 515] width 298 height 313
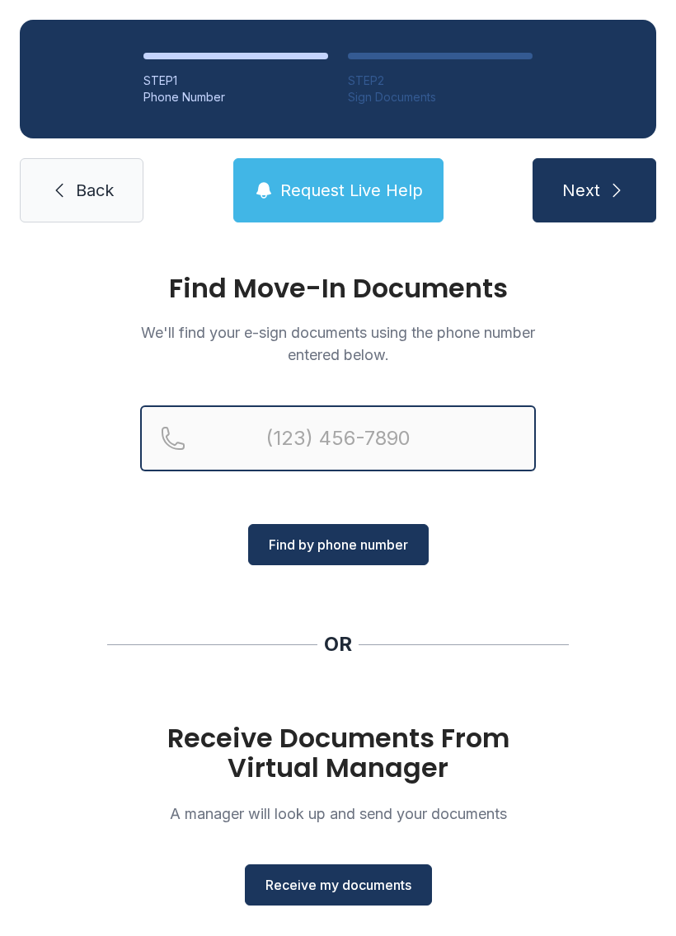
click at [372, 447] on input "Reservation phone number" at bounding box center [338, 438] width 396 height 66
type input "("
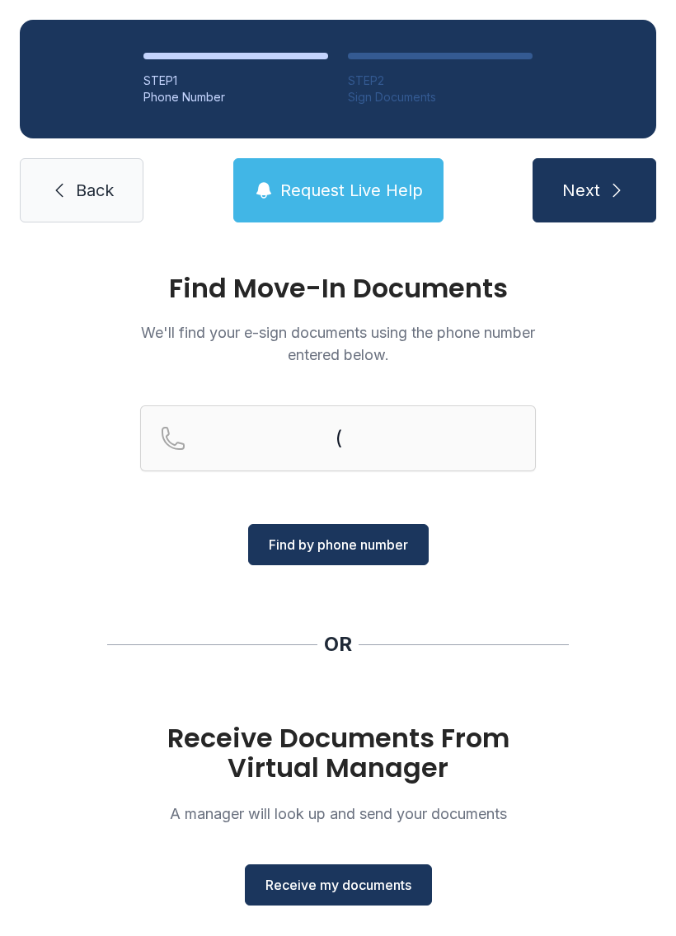
click at [82, 192] on span "Back" at bounding box center [95, 190] width 38 height 23
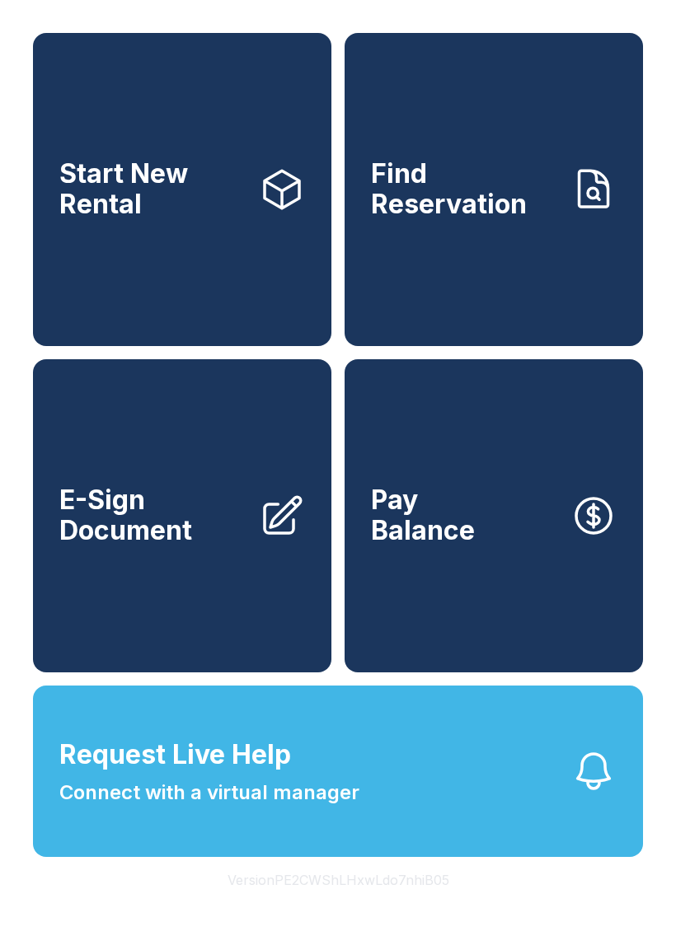
click at [220, 606] on link "E-Sign Document" at bounding box center [182, 515] width 298 height 313
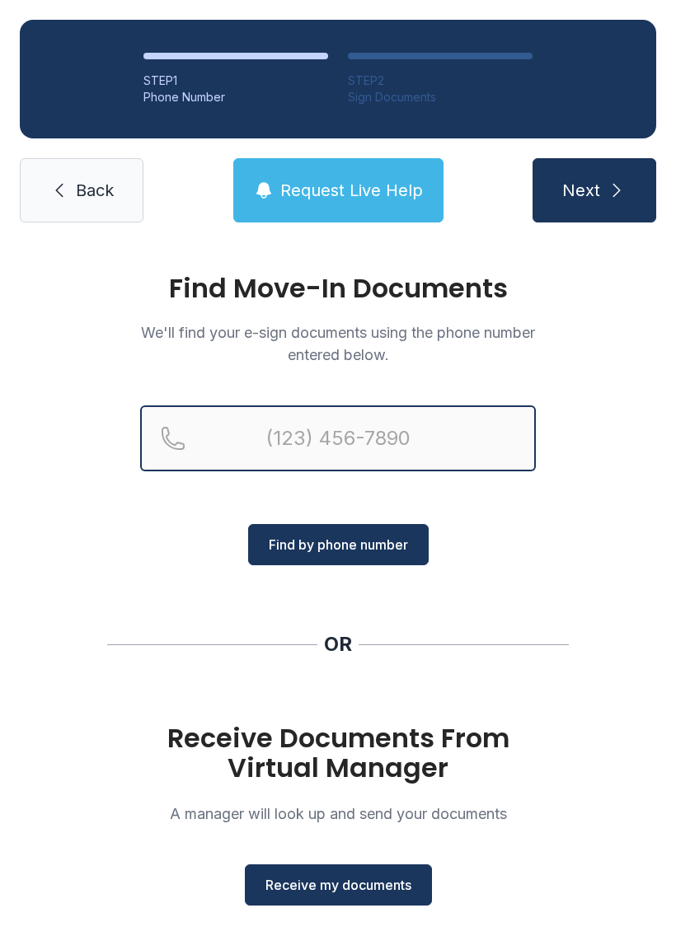
click at [353, 453] on input "Reservation phone number" at bounding box center [338, 438] width 396 height 66
type input "[PHONE_NUMBER]"
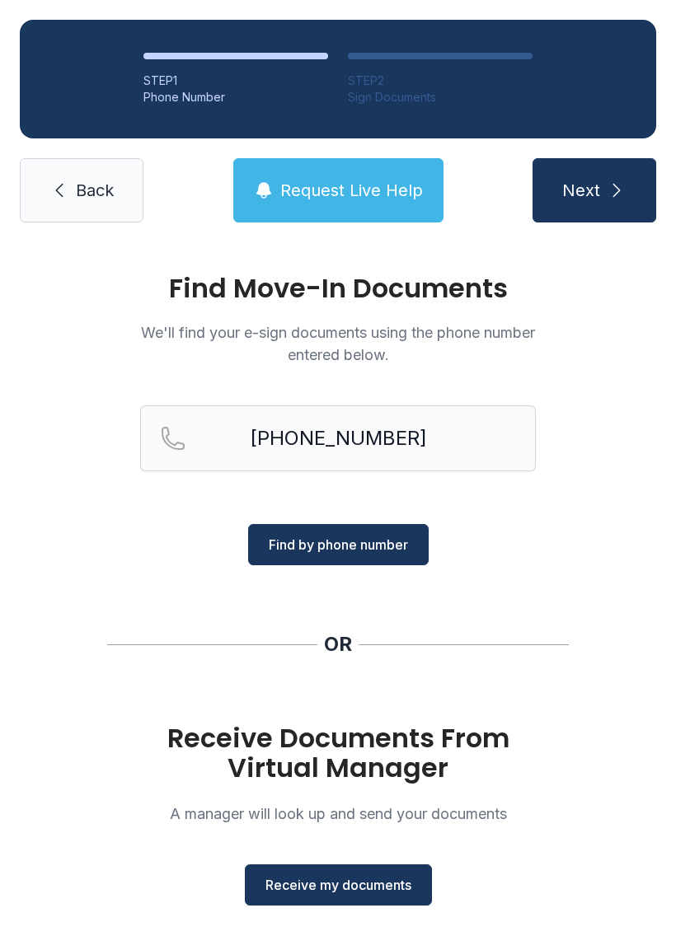
click at [613, 182] on icon "submit" at bounding box center [616, 190] width 20 height 20
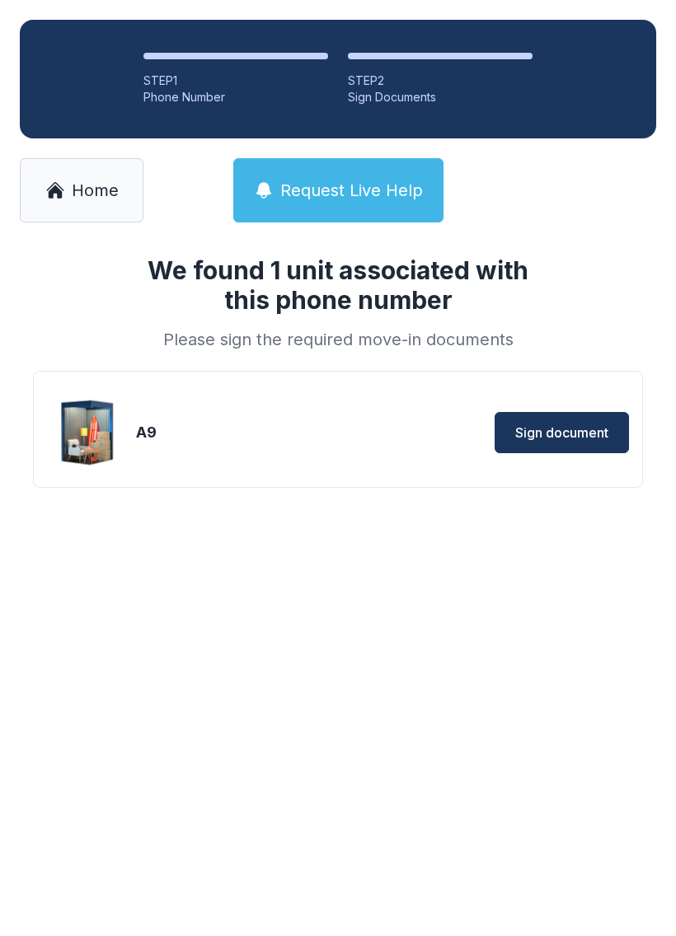
click at [550, 433] on span "Sign document" at bounding box center [561, 433] width 93 height 20
click at [97, 178] on link "Home" at bounding box center [82, 190] width 124 height 64
